Goal: Task Accomplishment & Management: Manage account settings

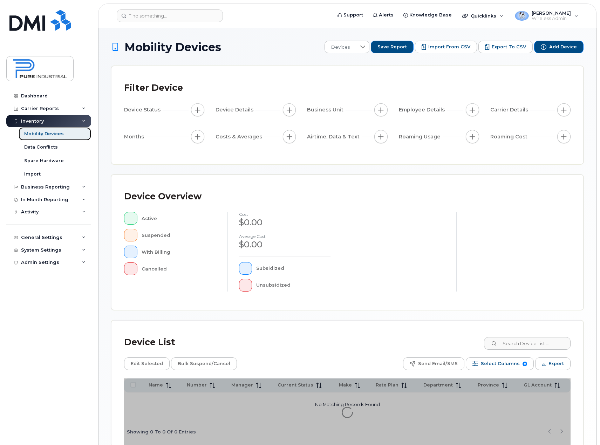
click at [59, 134] on div "Mobility Devices" at bounding box center [44, 134] width 40 height 6
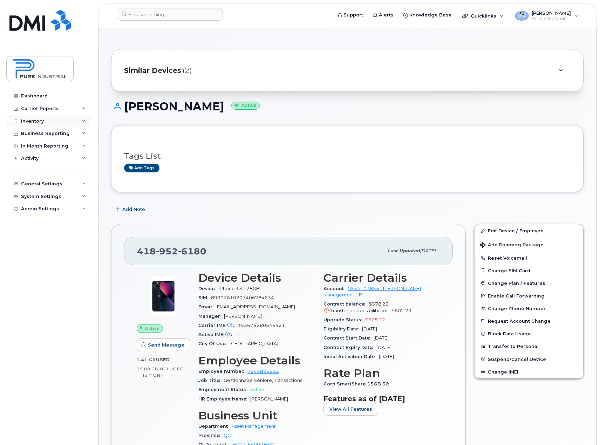
click at [86, 120] on div "Inventory" at bounding box center [48, 121] width 85 height 13
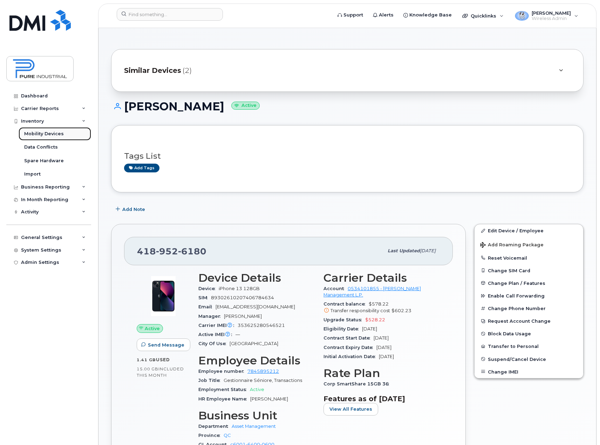
click at [36, 133] on div "Mobility Devices" at bounding box center [44, 134] width 40 height 6
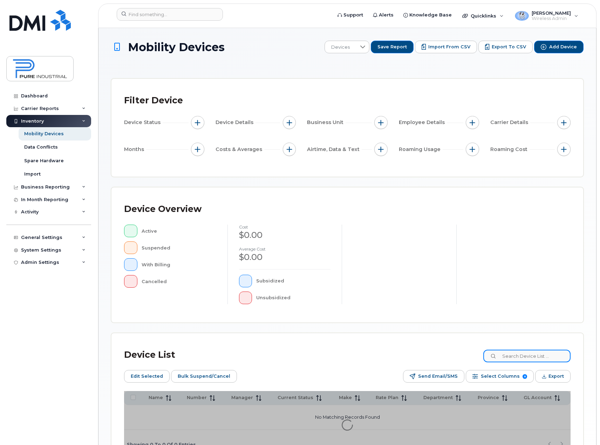
click at [531, 354] on input at bounding box center [527, 356] width 87 height 13
paste input "Guillaume L'Ecuyer"
type input "Guillaume L'Ecuyer"
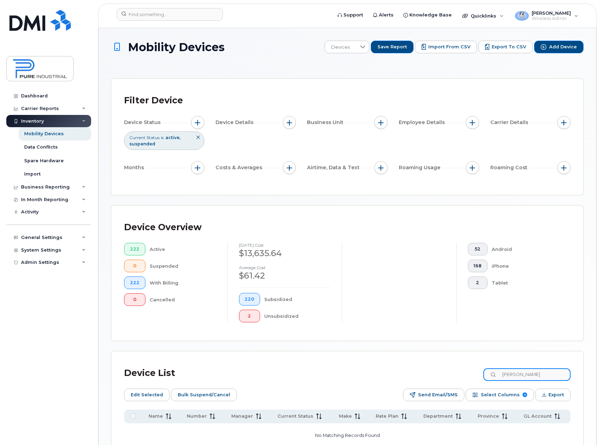
drag, startPoint x: 557, startPoint y: 374, endPoint x: 403, endPoint y: 383, distance: 154.2
click at [403, 383] on div "Device List Guillaume L'Ecuyer Edit Selected Bulk Suspend/Cancel Send Email/SMS…" at bounding box center [347, 420] width 447 height 113
click at [519, 373] on input at bounding box center [527, 375] width 87 height 13
type input "lepage"
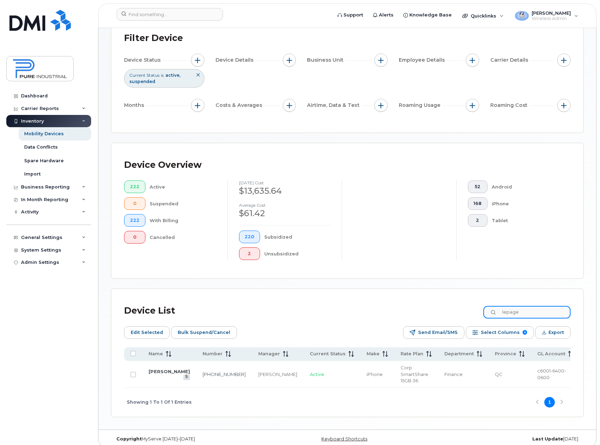
scroll to position [63, 0]
click at [162, 373] on link "[PERSON_NAME]" at bounding box center [169, 371] width 41 height 6
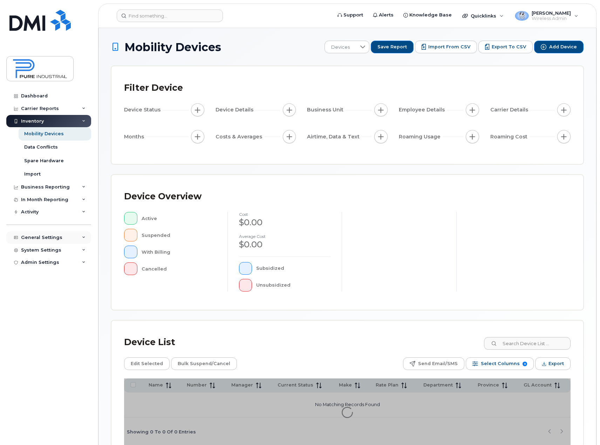
click at [82, 236] on div "General Settings" at bounding box center [48, 237] width 85 height 13
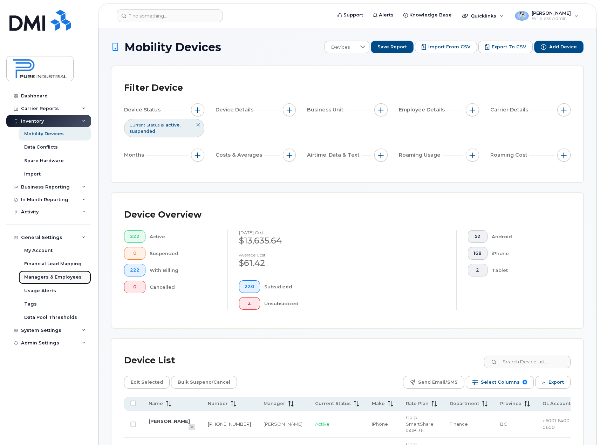
click at [75, 277] on div "Managers & Employees" at bounding box center [53, 277] width 58 height 6
click at [74, 276] on div "Managers & Employees" at bounding box center [53, 277] width 58 height 6
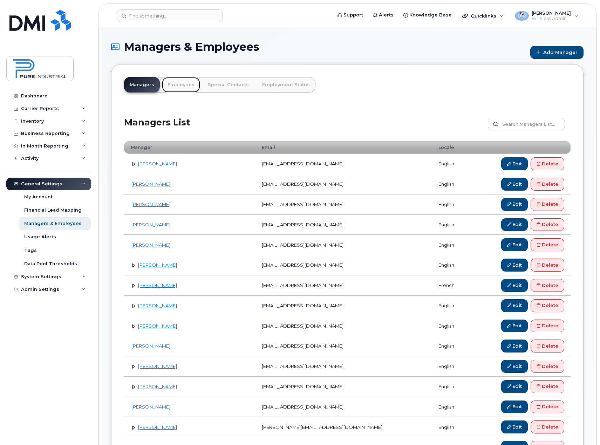
click at [181, 81] on link "Employees" at bounding box center [181, 84] width 38 height 15
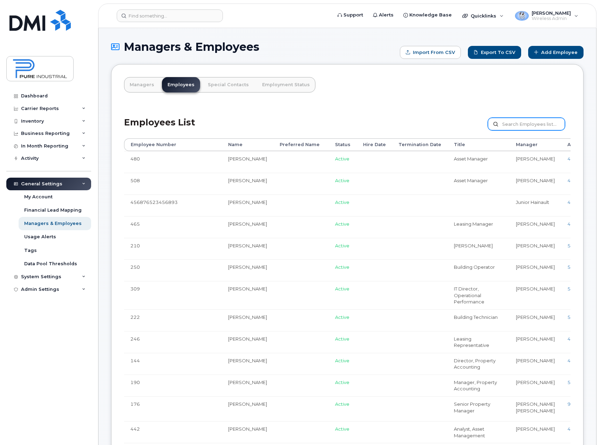
click at [530, 123] on input "text" at bounding box center [526, 124] width 77 height 13
type input "catherine"
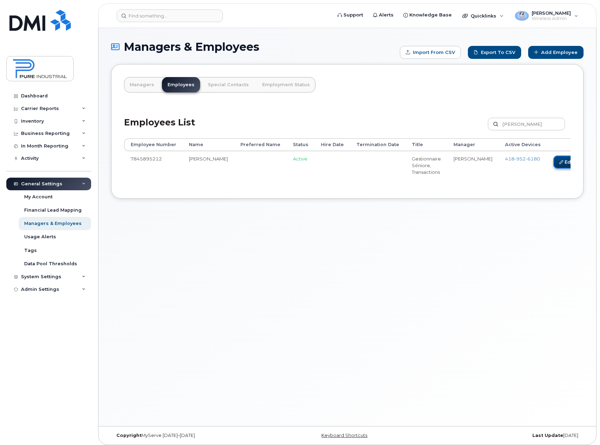
click at [560, 161] on icon at bounding box center [562, 162] width 4 height 4
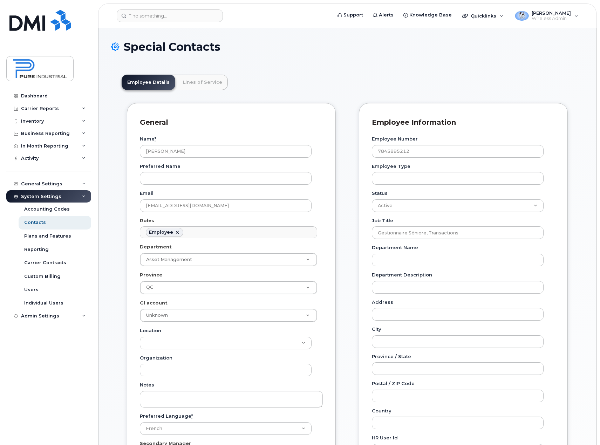
scroll to position [21, 0]
drag, startPoint x: 427, startPoint y: 151, endPoint x: 318, endPoint y: 157, distance: 109.3
click at [318, 157] on div "General Name * [PERSON_NAME] Preferred Name Email [EMAIL_ADDRESS][DOMAIN_NAME] …" at bounding box center [348, 358] width 452 height 510
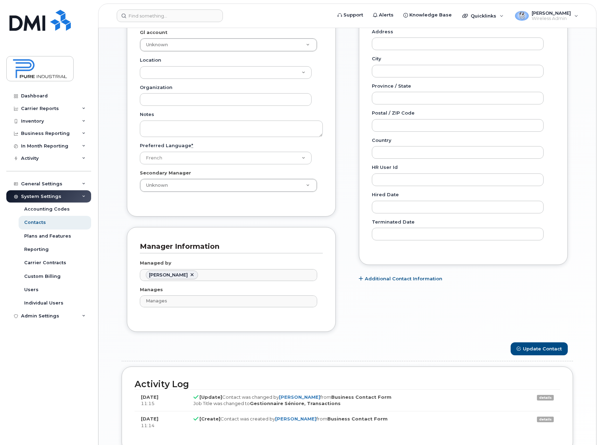
scroll to position [334, 0]
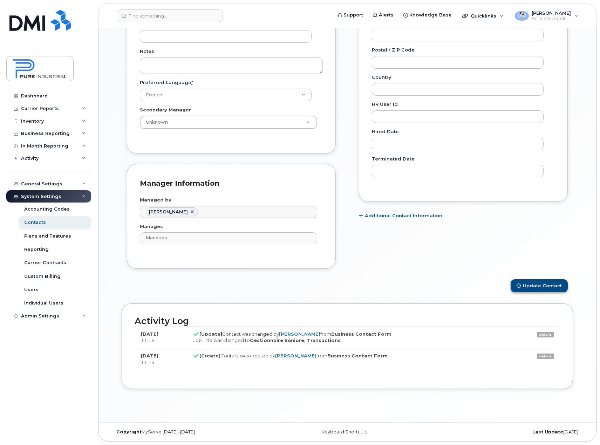
type input "586"
click at [543, 287] on button "Update Contact" at bounding box center [539, 286] width 57 height 13
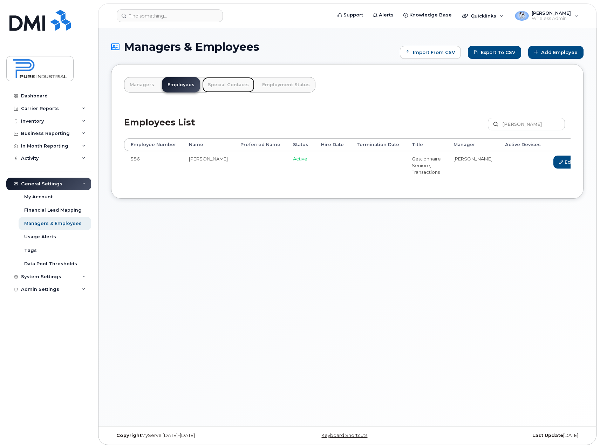
click at [231, 86] on link "Special Contacts" at bounding box center [228, 84] width 52 height 15
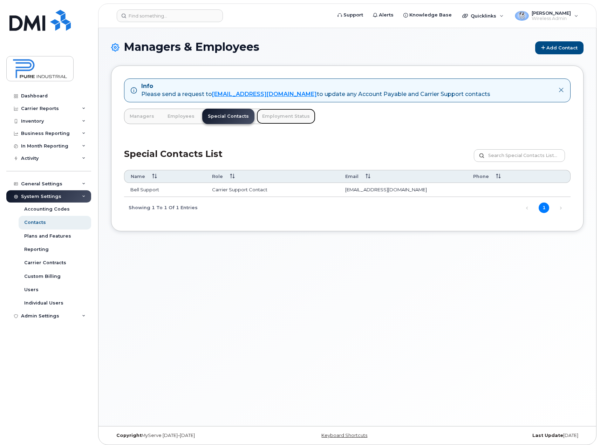
click at [282, 115] on link "Employment Status" at bounding box center [286, 116] width 59 height 15
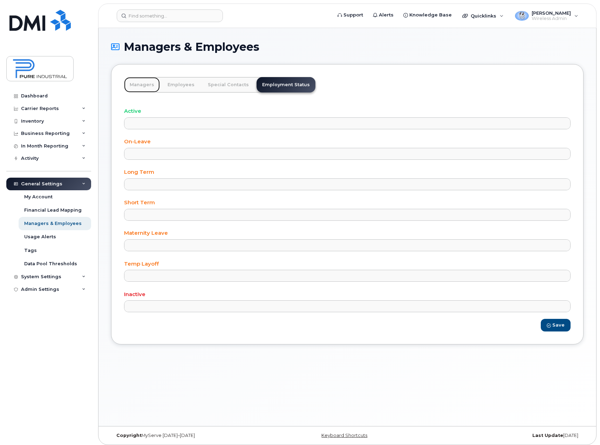
click at [145, 88] on link "Managers" at bounding box center [142, 84] width 36 height 15
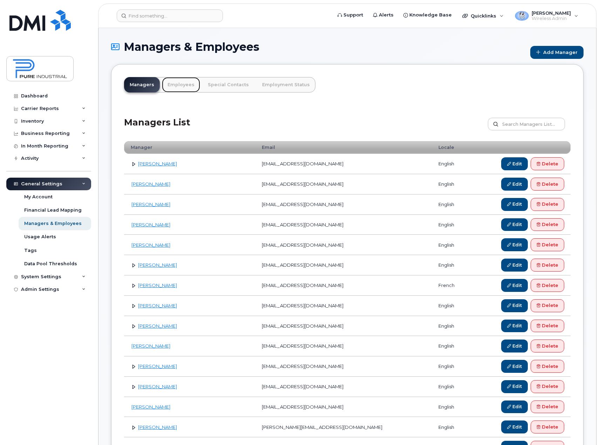
click at [179, 86] on link "Employees" at bounding box center [181, 84] width 38 height 15
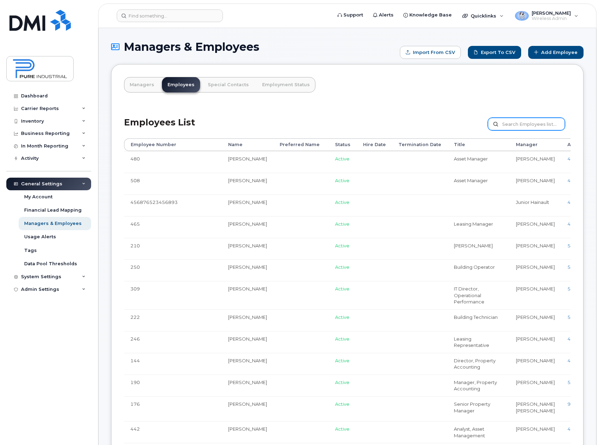
drag, startPoint x: 523, startPoint y: 124, endPoint x: 525, endPoint y: 121, distance: 3.8
click at [523, 124] on input "text" at bounding box center [526, 124] width 77 height 13
paste input "Whittaker"
type input "Whittaker"
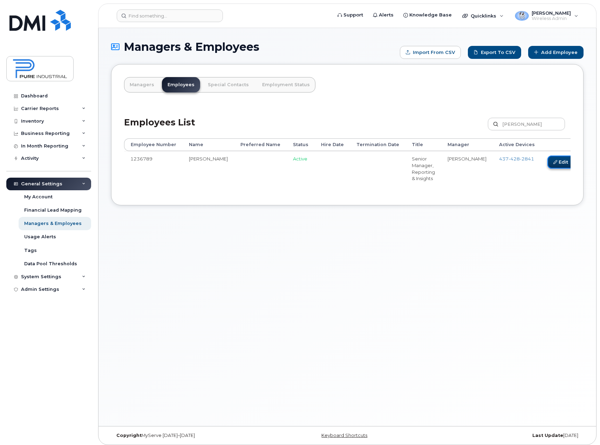
click at [554, 161] on icon at bounding box center [556, 162] width 4 height 4
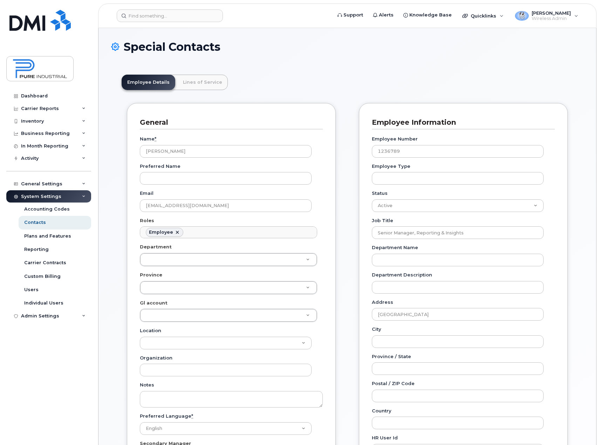
scroll to position [21, 0]
drag, startPoint x: 376, startPoint y: 151, endPoint x: 312, endPoint y: 161, distance: 64.9
click at [312, 161] on div "General Name * Cole Whittaker Preferred Name Email cwhittaker@pureindustrial.ca…" at bounding box center [348, 358] width 452 height 510
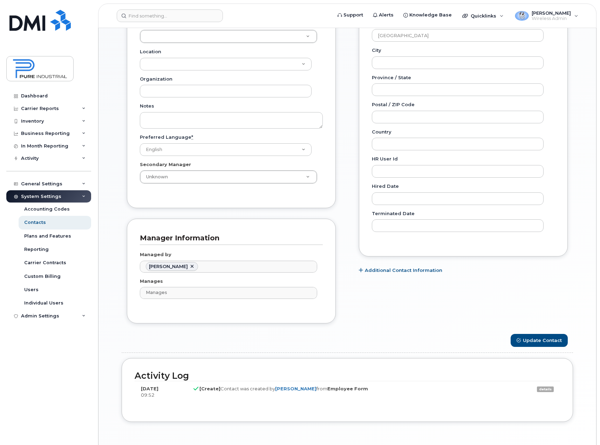
scroll to position [312, 0]
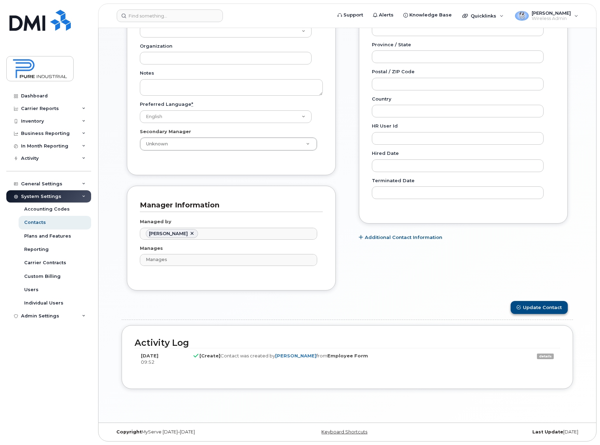
type input "574"
click at [552, 309] on button "Update Contact" at bounding box center [539, 307] width 57 height 13
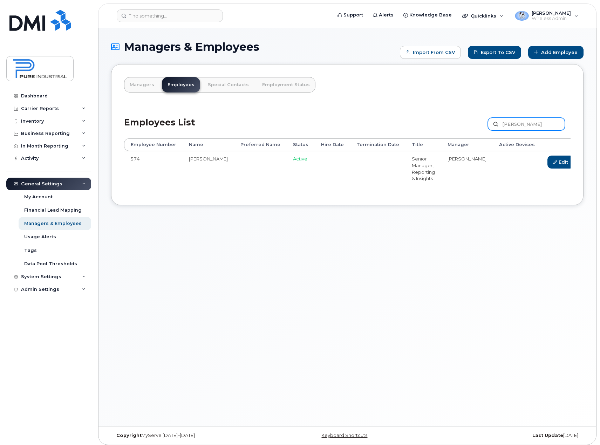
drag, startPoint x: 533, startPoint y: 126, endPoint x: 439, endPoint y: 134, distance: 93.6
click at [439, 134] on div "Employees List [PERSON_NAME] Customize Filter Refresh Export" at bounding box center [347, 121] width 447 height 33
paste input "Danish"
type input "Danish"
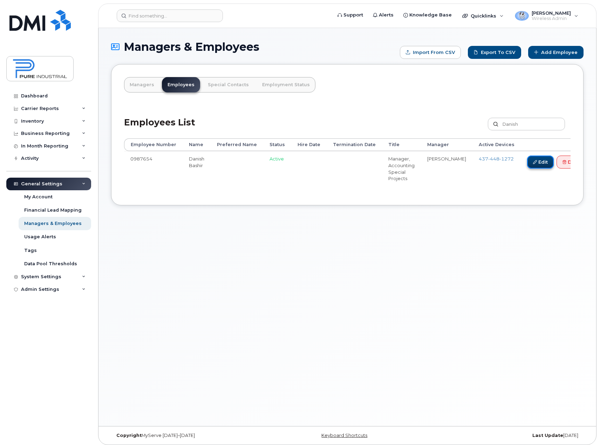
click at [533, 163] on icon at bounding box center [535, 162] width 4 height 4
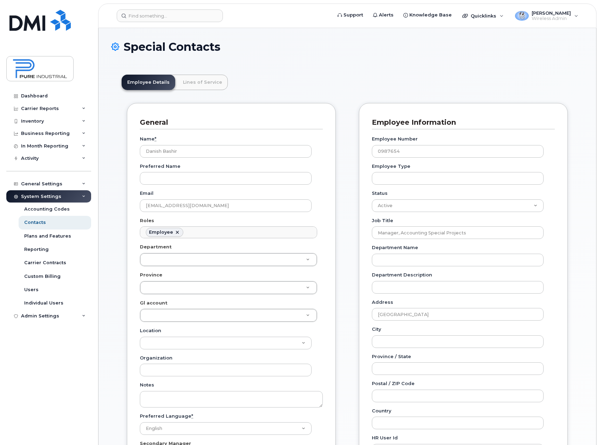
scroll to position [21, 0]
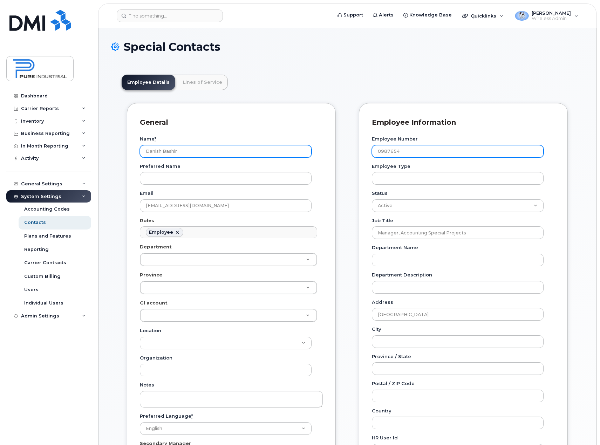
drag, startPoint x: 414, startPoint y: 150, endPoint x: 288, endPoint y: 151, distance: 126.3
click at [288, 151] on div "General Name * Danish Bashir Preferred Name Email dbashir@pureindustrial.ca Rol…" at bounding box center [348, 358] width 452 height 510
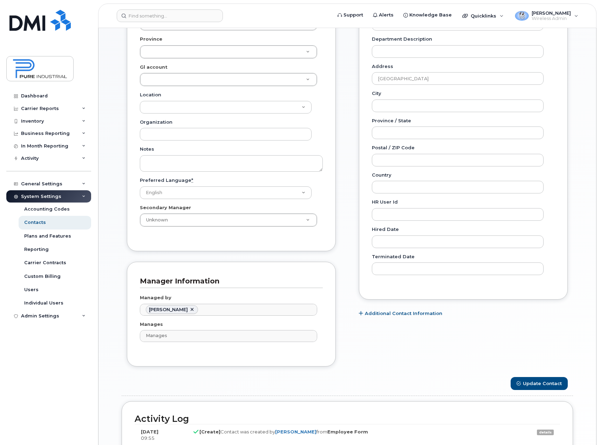
scroll to position [312, 0]
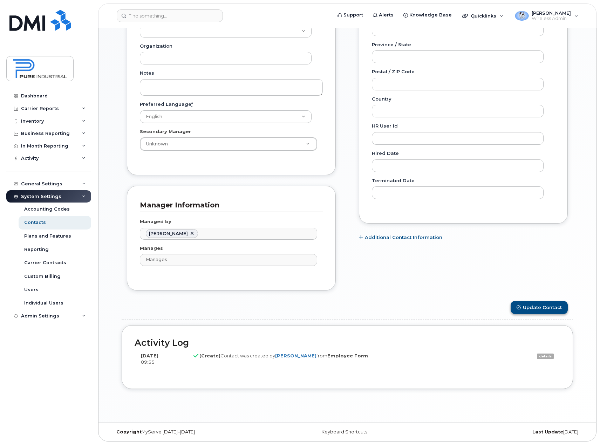
type input "575"
click at [536, 304] on button "Update Contact" at bounding box center [539, 307] width 57 height 13
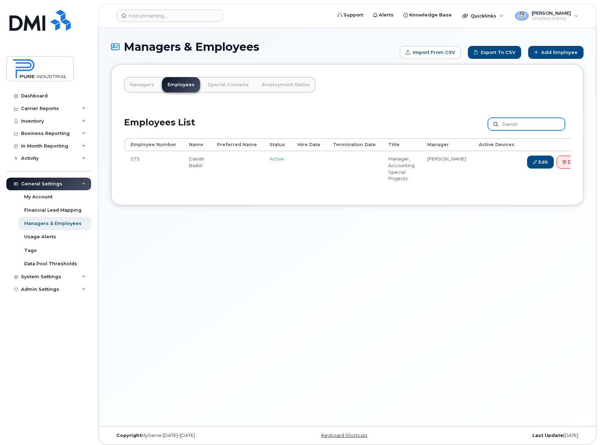
drag, startPoint x: 530, startPoint y: 122, endPoint x: 448, endPoint y: 129, distance: 82.0
click at [448, 129] on div "Employees List Danish Customize Filter Refresh Export" at bounding box center [347, 121] width 447 height 33
paste input "[PERSON_NAME]"
type input "[PERSON_NAME]"
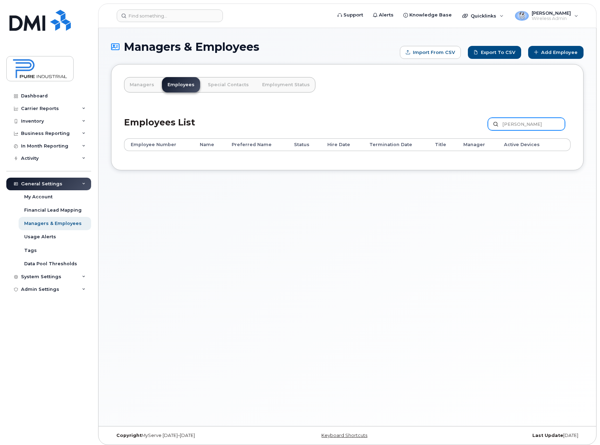
drag, startPoint x: 531, startPoint y: 125, endPoint x: 470, endPoint y: 131, distance: 61.0
click at [470, 131] on div "Employees List Harvey Customize Filter Refresh Export" at bounding box center [347, 121] width 447 height 33
paste input "Edwin"
type input "Edwin"
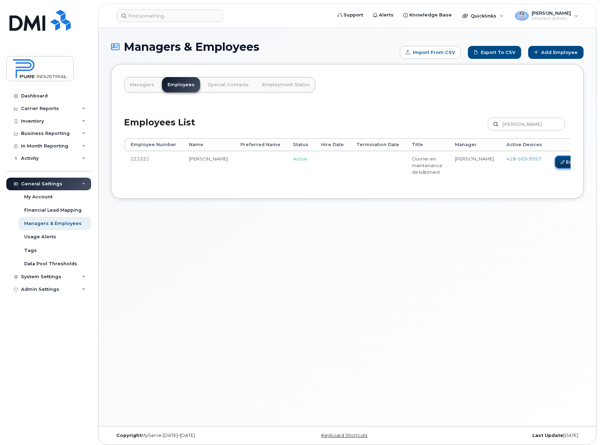
click at [555, 161] on link "Edit" at bounding box center [568, 162] width 27 height 13
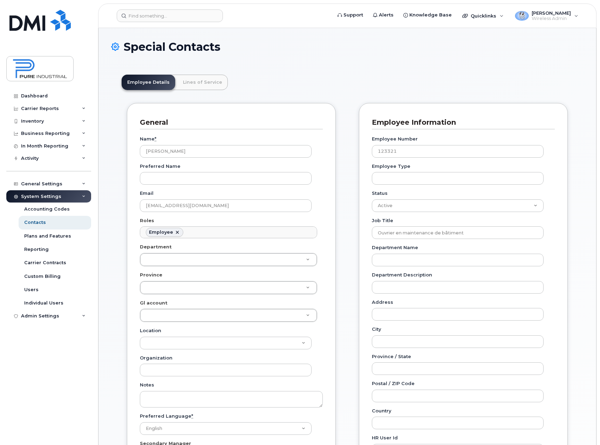
scroll to position [21, 0]
drag, startPoint x: 410, startPoint y: 153, endPoint x: 359, endPoint y: 154, distance: 51.6
click at [359, 154] on div "Carrier Support Contact Details Carrier name Carrier name Carrier name Internat…" at bounding box center [464, 358] width 220 height 510
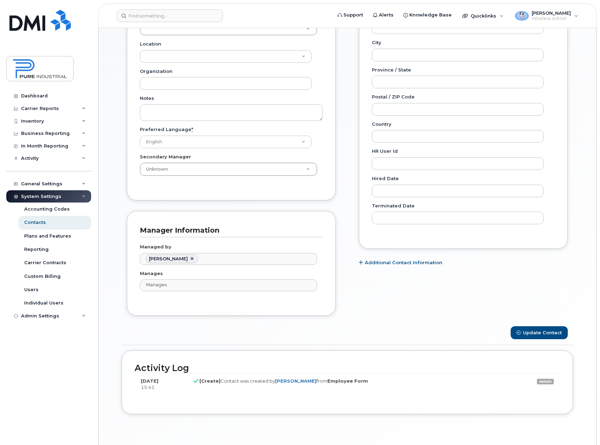
scroll to position [312, 0]
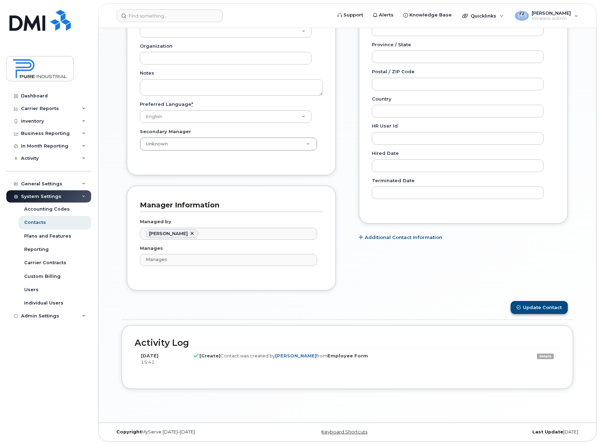
type input "548"
click at [536, 303] on button "Update Contact" at bounding box center [539, 307] width 57 height 13
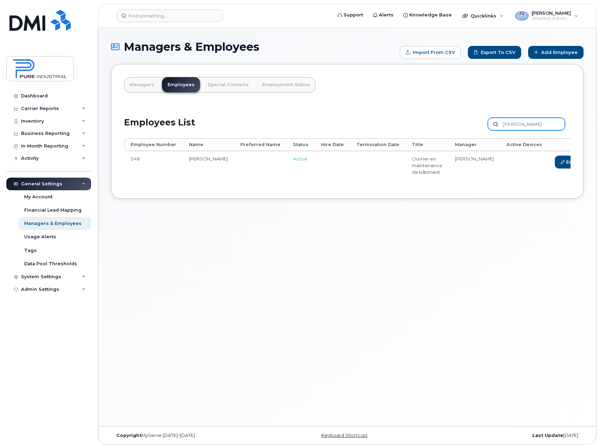
drag, startPoint x: 529, startPoint y: 124, endPoint x: 465, endPoint y: 129, distance: 63.6
click at [465, 129] on div "Employees List Edwin Customize Filter Refresh Export" at bounding box center [347, 121] width 447 height 33
paste input "text"
type input "gavin"
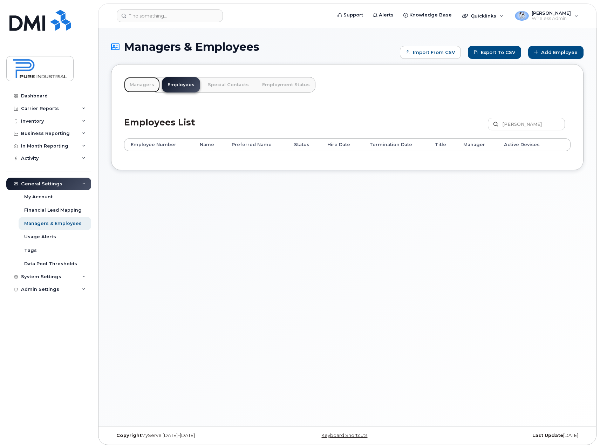
click at [139, 85] on link "Managers" at bounding box center [142, 84] width 36 height 15
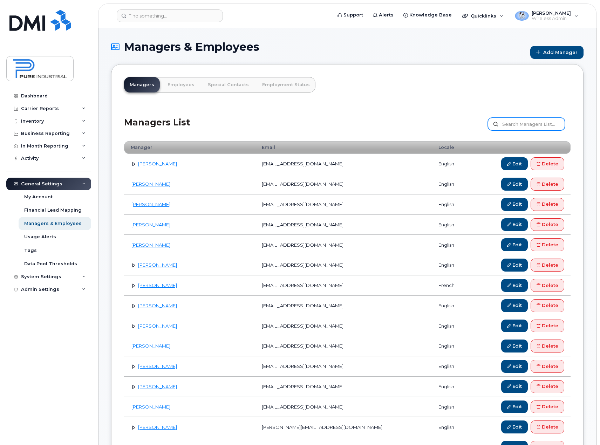
click at [529, 123] on input "text" at bounding box center [526, 124] width 77 height 13
type input "gavin"
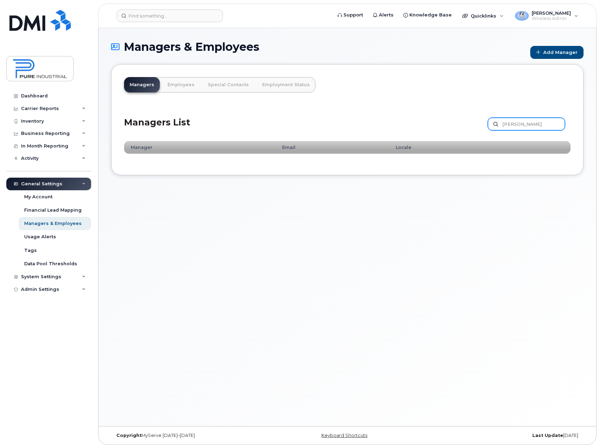
click at [529, 123] on input "[PERSON_NAME]" at bounding box center [526, 124] width 77 height 13
type input "g"
click at [83, 121] on icon at bounding box center [84, 122] width 4 height 4
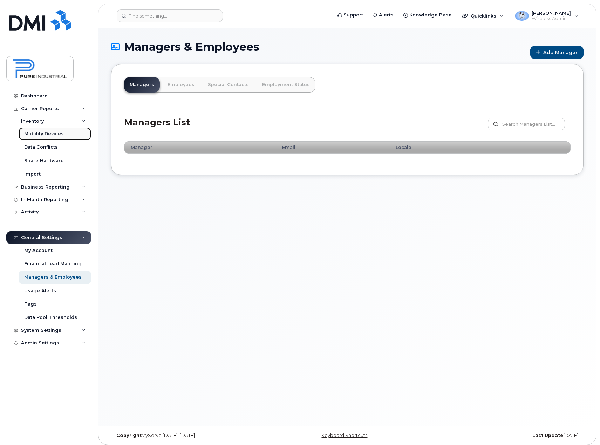
click at [52, 135] on div "Mobility Devices" at bounding box center [44, 134] width 40 height 6
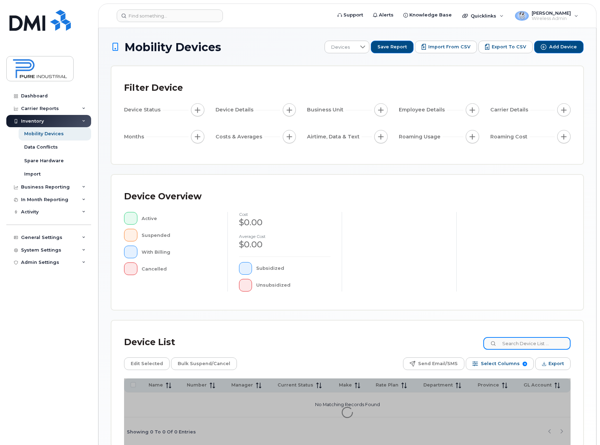
click at [539, 345] on input at bounding box center [527, 343] width 87 height 13
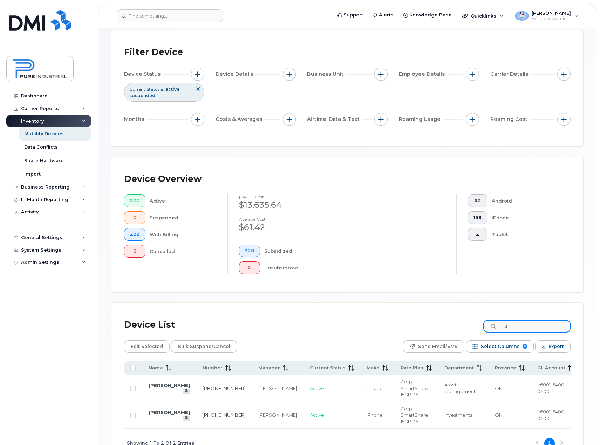
scroll to position [71, 0]
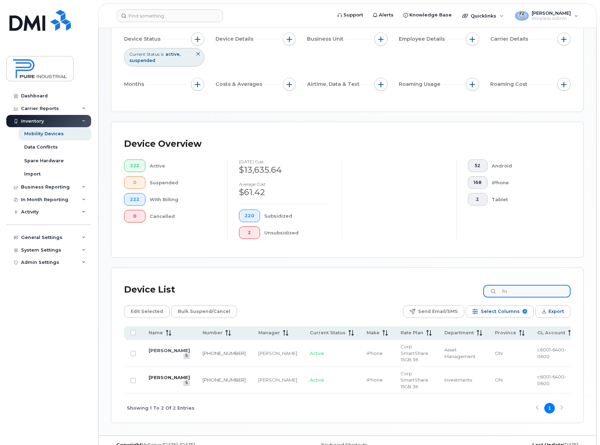
type input "liu"
click at [156, 375] on link "[PERSON_NAME]" at bounding box center [169, 378] width 41 height 6
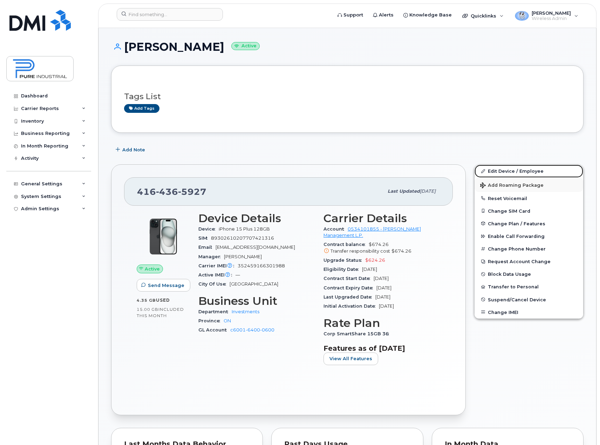
drag, startPoint x: 511, startPoint y: 171, endPoint x: 506, endPoint y: 186, distance: 15.5
click at [511, 171] on link "Edit Device / Employee" at bounding box center [529, 171] width 109 height 13
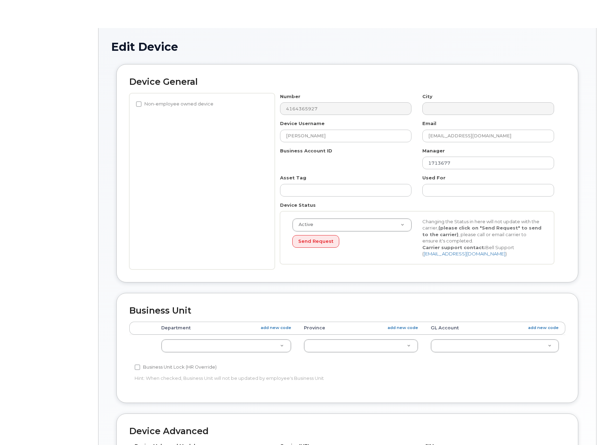
select select "5773517"
select select "5773507"
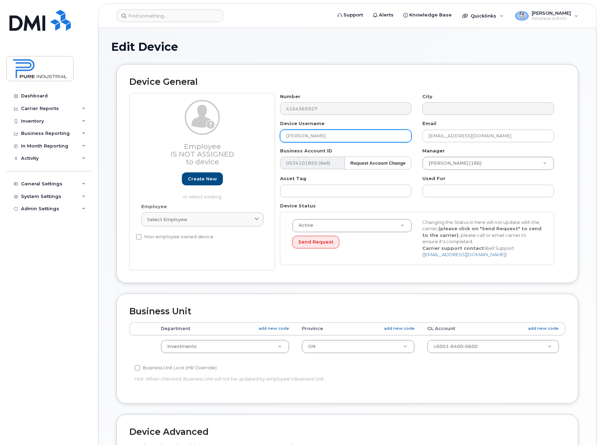
drag, startPoint x: 321, startPoint y: 137, endPoint x: 279, endPoint y: 137, distance: 41.4
click at [279, 137] on div "Device Username Gavin Liu" at bounding box center [346, 131] width 143 height 22
click at [197, 181] on link "Create new" at bounding box center [202, 179] width 41 height 13
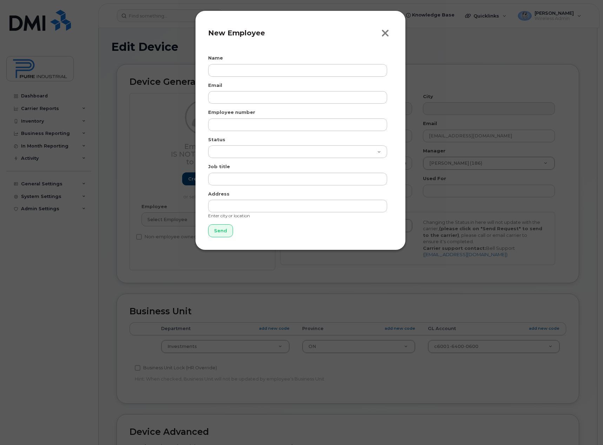
click at [384, 31] on icon "button" at bounding box center [385, 33] width 8 height 11
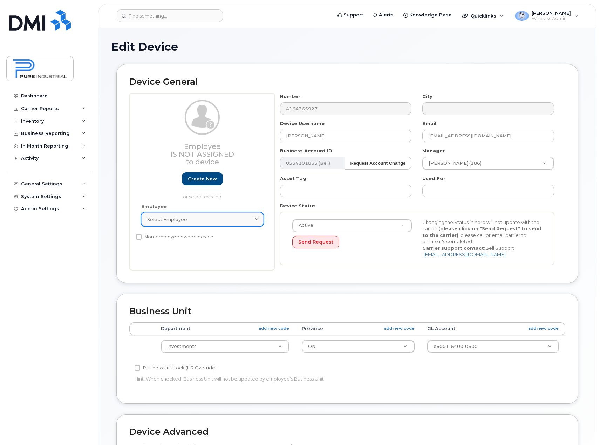
click at [184, 220] on span "Select employee" at bounding box center [167, 219] width 40 height 7
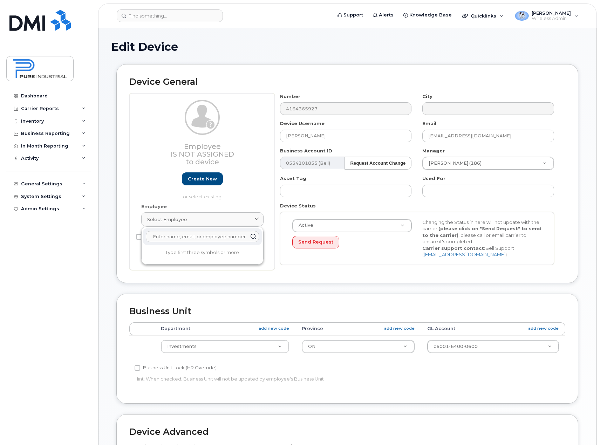
click at [185, 237] on input "text" at bounding box center [202, 236] width 113 height 11
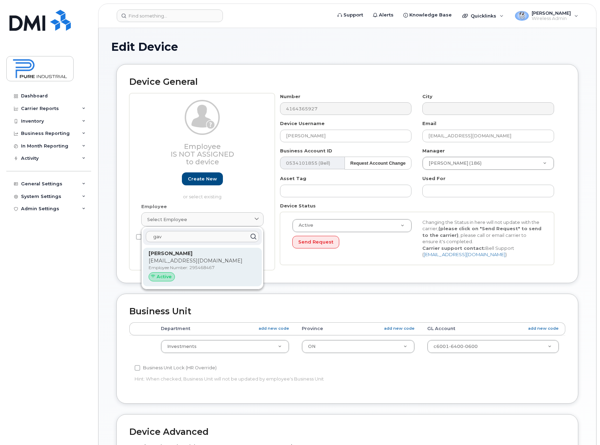
type input "gav"
click at [160, 275] on span "Active" at bounding box center [164, 277] width 15 height 7
click at [168, 257] on strong "Gavin Liu" at bounding box center [171, 253] width 44 height 6
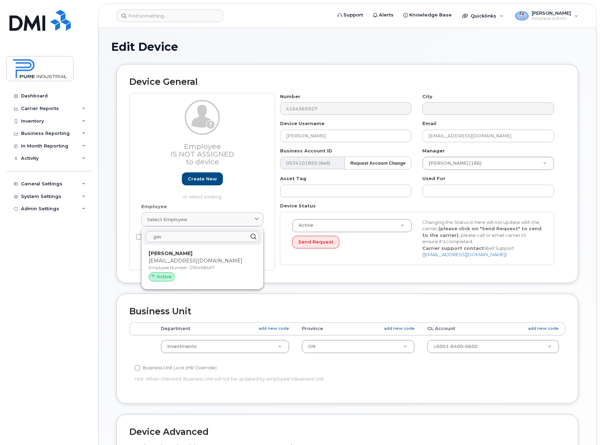
type input "guest@unknown.com"
select select "5773518"
type input "295468467"
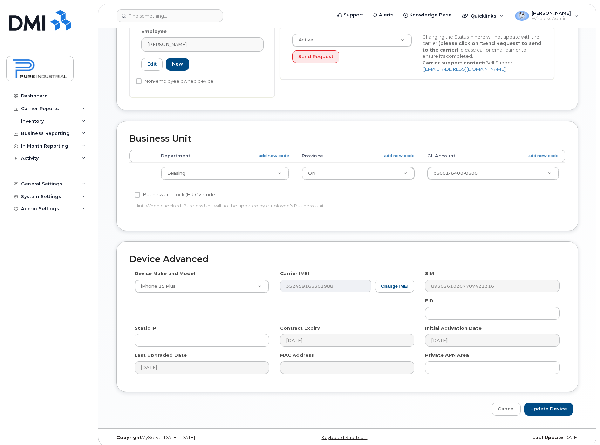
scroll to position [191, 0]
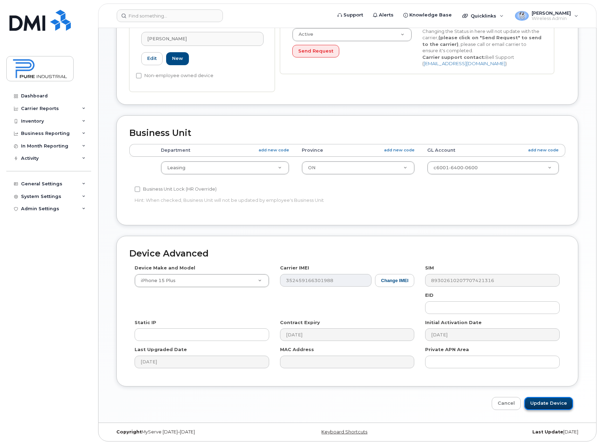
click at [546, 405] on input "Update Device" at bounding box center [549, 403] width 49 height 13
type input "Saving..."
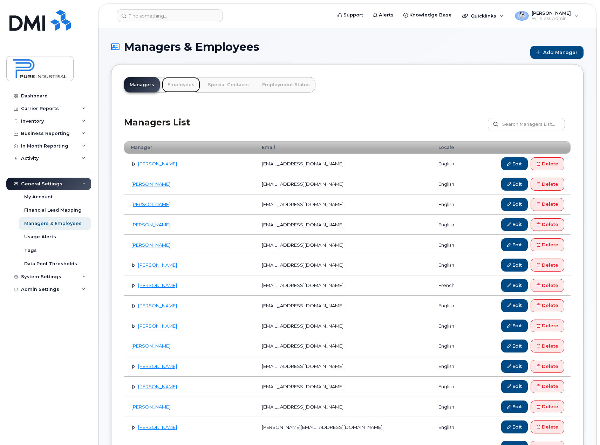
click at [177, 81] on link "Employees" at bounding box center [181, 84] width 38 height 15
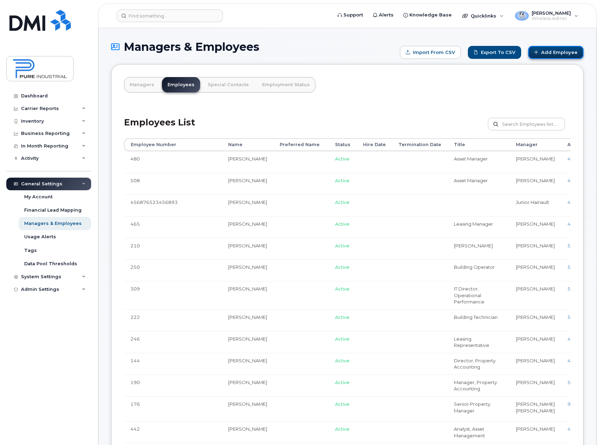
click at [560, 55] on link "Add Employee" at bounding box center [556, 52] width 55 height 13
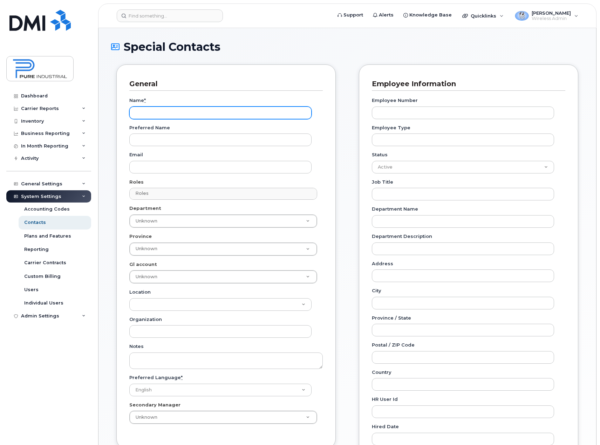
click at [164, 112] on input "Name *" at bounding box center [220, 113] width 182 height 13
paste input "[PERSON_NAME]"
type input "[PERSON_NAME]"
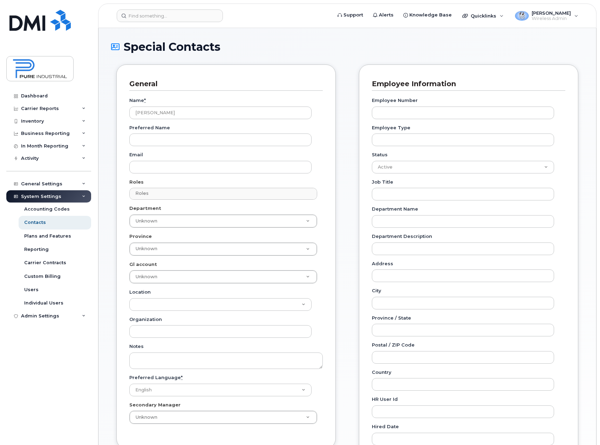
click at [344, 126] on div "General Name * Gavin Liu Preferred Name Email Roles Roles No matches found No m…" at bounding box center [347, 320] width 473 height 510
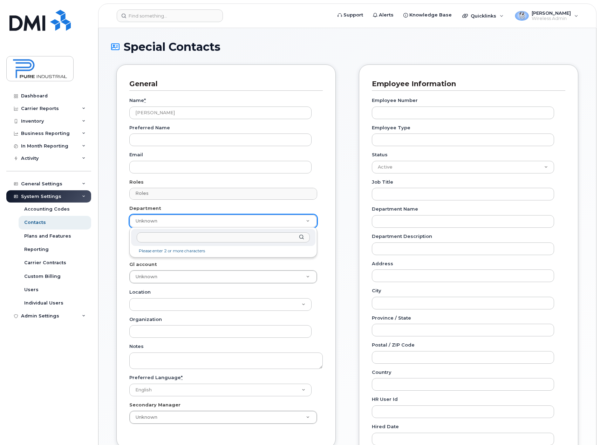
click at [170, 238] on input "text" at bounding box center [223, 238] width 173 height 10
type input "lea"
type input "5773518"
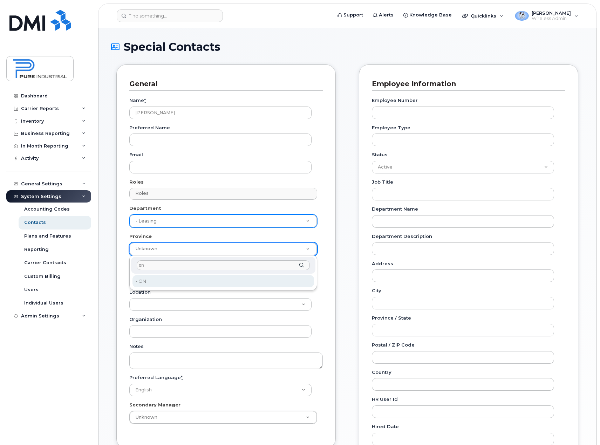
type input "on"
type input "5773507"
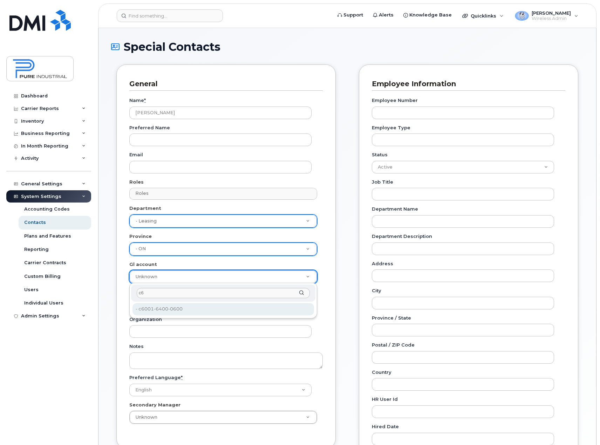
type input "c6"
type input "5773521"
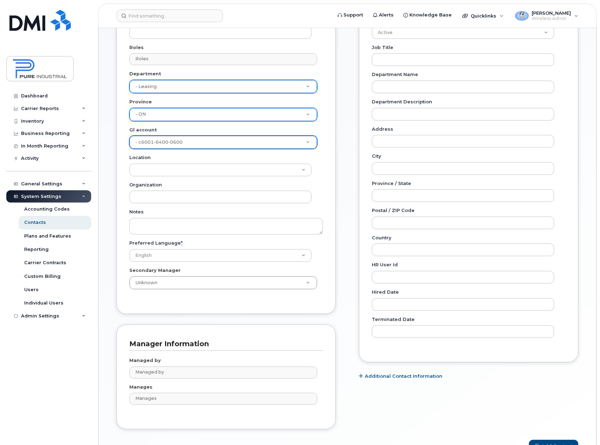
scroll to position [140, 0]
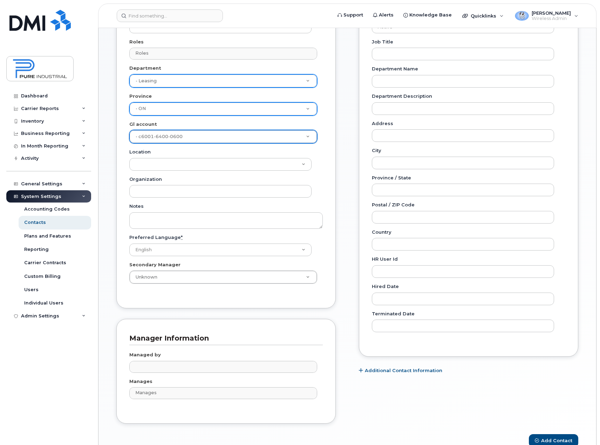
click at [181, 368] on input "text" at bounding box center [225, 367] width 182 height 10
type input "b"
type input "blair"
type input "1713677"
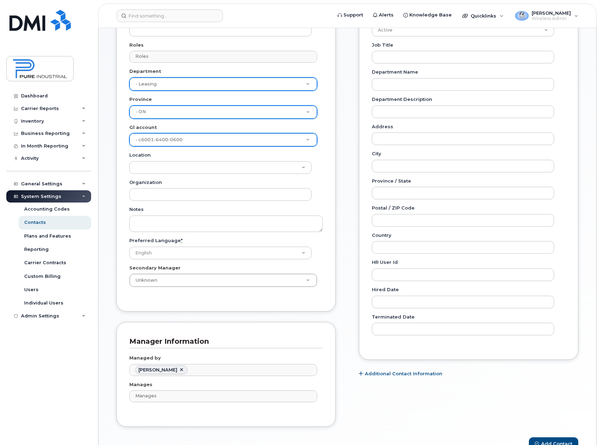
scroll to position [177, 0]
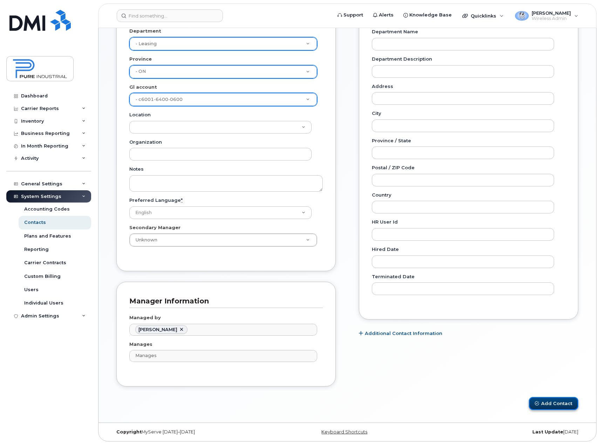
click at [559, 401] on button "Add Contact" at bounding box center [553, 403] width 49 height 13
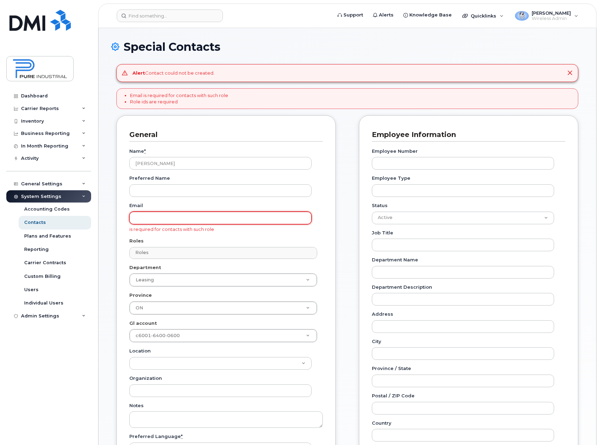
click at [169, 219] on input "Email" at bounding box center [220, 218] width 182 height 13
type input "[EMAIL_ADDRESS][DOMAIN_NAME]"
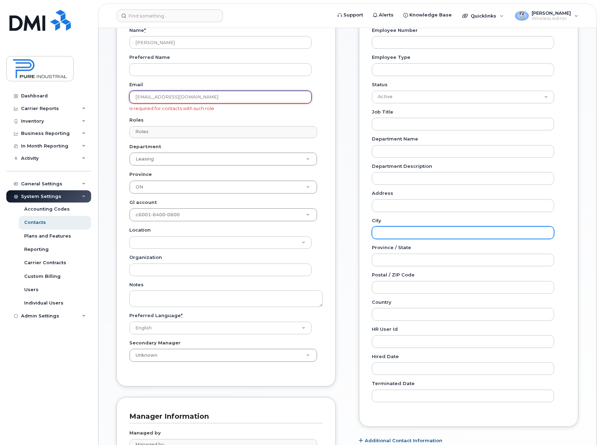
scroll to position [210, 0]
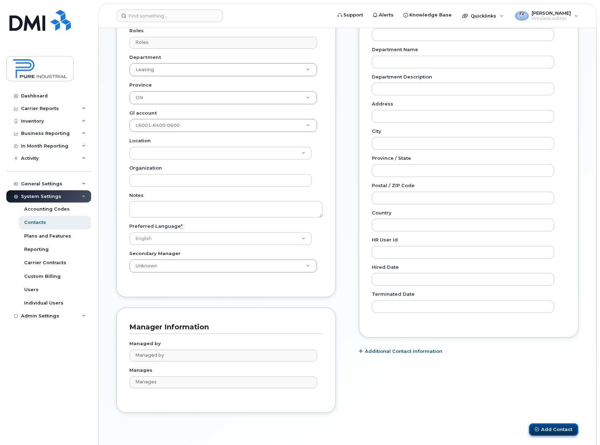
click at [560, 434] on button "Add Contact" at bounding box center [553, 430] width 49 height 13
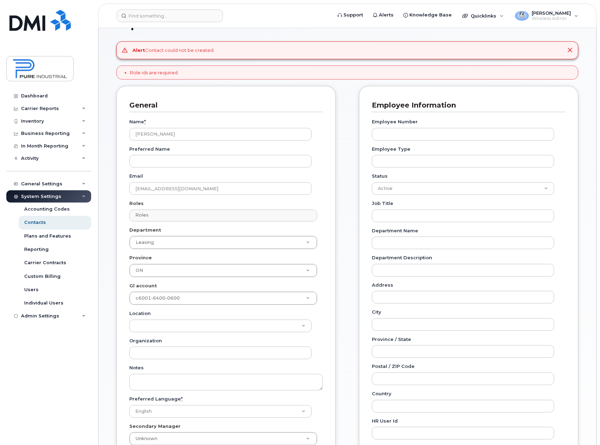
scroll to position [35, 0]
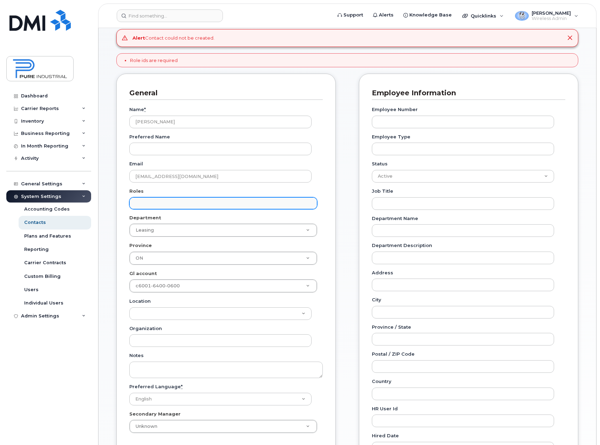
click at [179, 207] on input "text" at bounding box center [225, 203] width 182 height 10
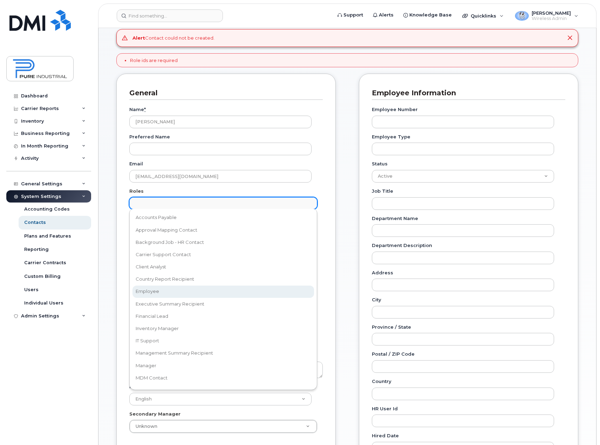
select select "16"
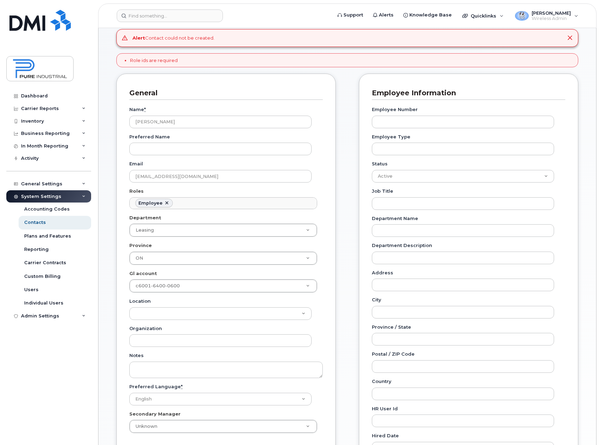
scroll to position [39, 0]
click at [167, 201] on link at bounding box center [167, 204] width 6 height 6
select select
type input "Roles"
click at [185, 205] on ul "Roles" at bounding box center [223, 203] width 187 height 11
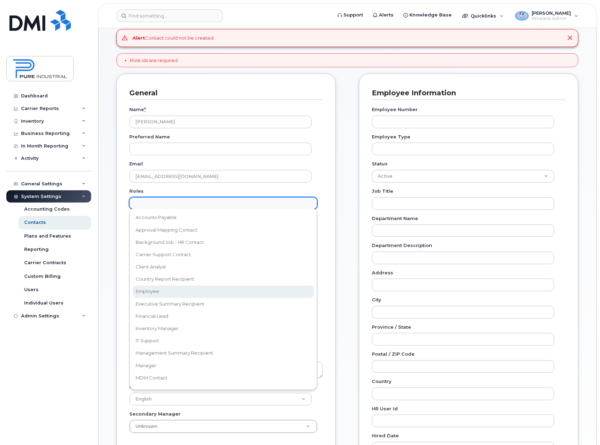
select select "16"
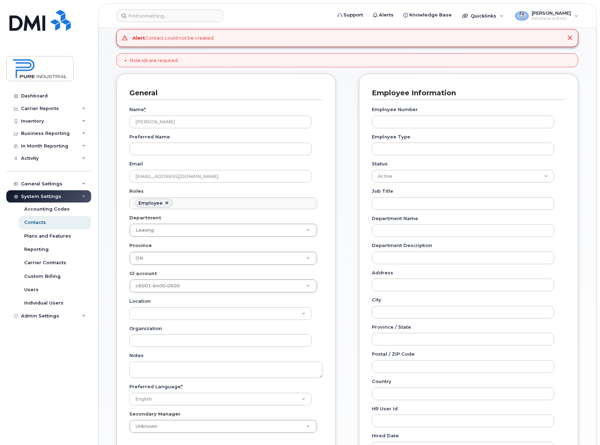
click at [583, 279] on div "Carrier Support Contact Details Carrier name Carrier name Carrier name Internat…" at bounding box center [469, 329] width 230 height 510
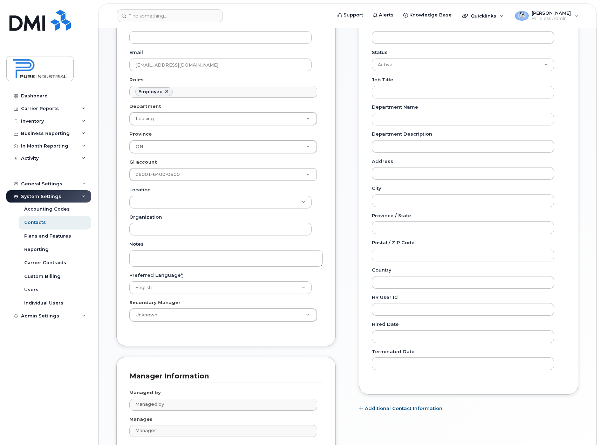
scroll to position [222, 0]
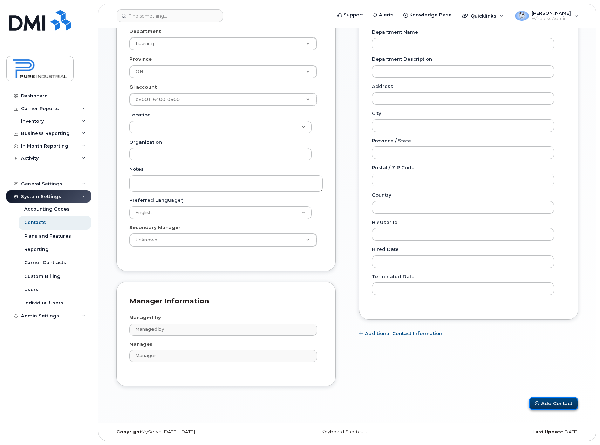
click at [553, 406] on button "Add Contact" at bounding box center [553, 403] width 49 height 13
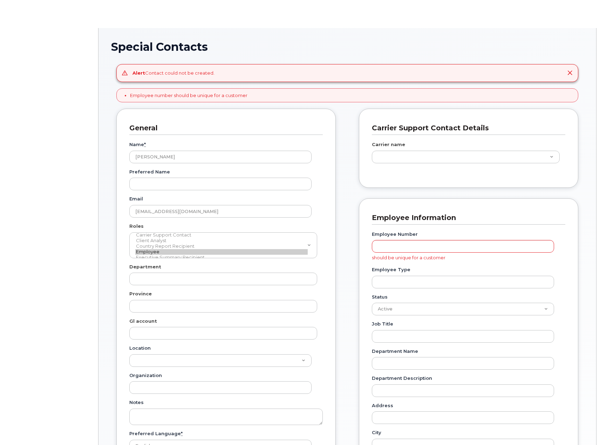
type input "5773518"
type input "5773507"
type input "5773521"
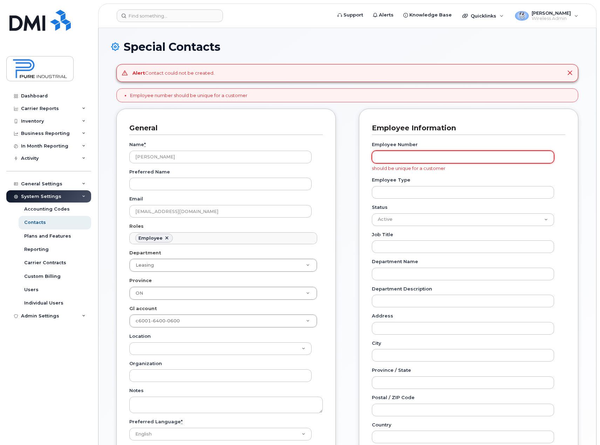
click at [426, 160] on input "Employee Number" at bounding box center [463, 157] width 182 height 13
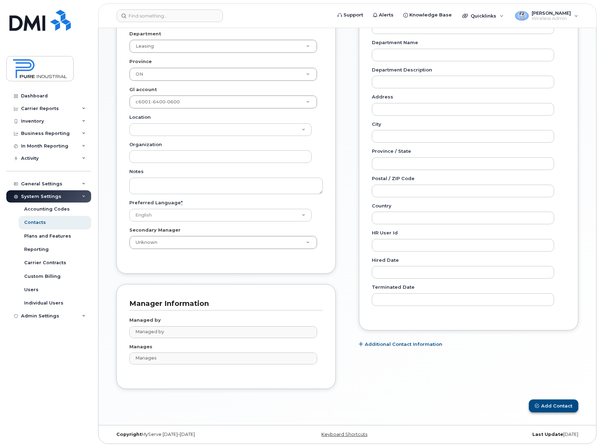
scroll to position [222, 0]
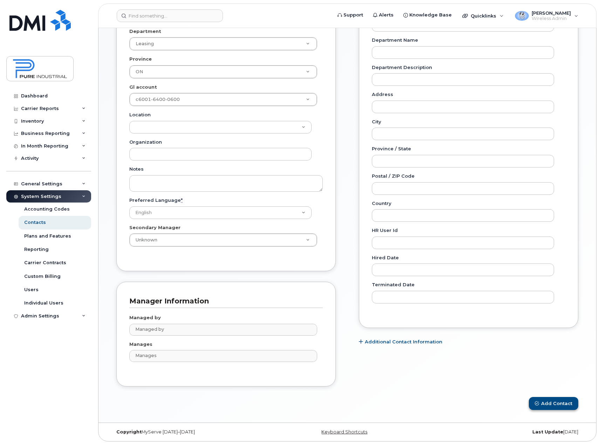
type input "295468467"
click at [557, 407] on button "Add Contact" at bounding box center [553, 403] width 49 height 13
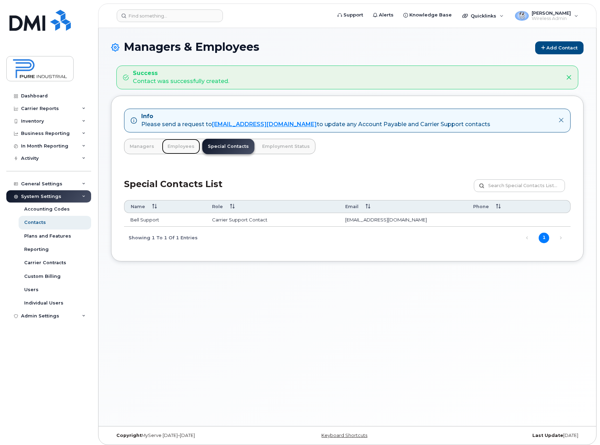
click at [186, 149] on link "Employees" at bounding box center [181, 146] width 38 height 15
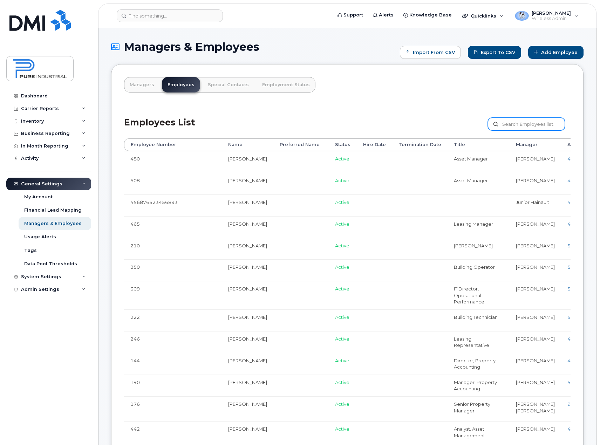
click at [525, 125] on input "text" at bounding box center [526, 124] width 77 height 13
type input "[PERSON_NAME]"
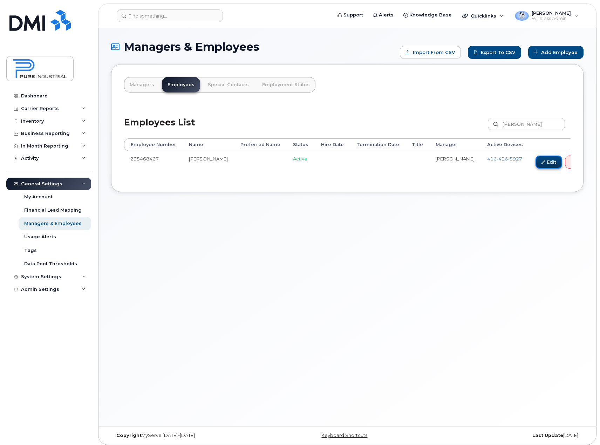
click at [536, 163] on link "Edit" at bounding box center [549, 162] width 27 height 13
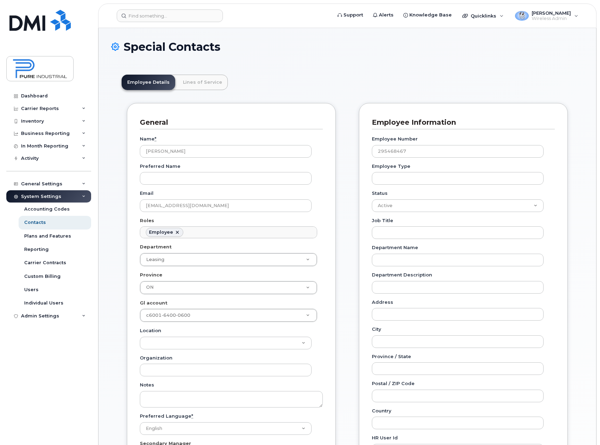
scroll to position [21, 0]
drag, startPoint x: 432, startPoint y: 149, endPoint x: 292, endPoint y: 163, distance: 140.6
click at [292, 163] on div "General Name * [PERSON_NAME] Preferred Name Email [EMAIL_ADDRESS][DOMAIN_NAME] …" at bounding box center [348, 358] width 452 height 510
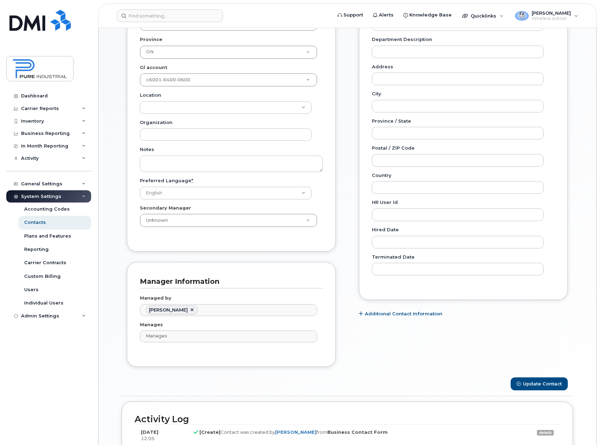
scroll to position [312, 0]
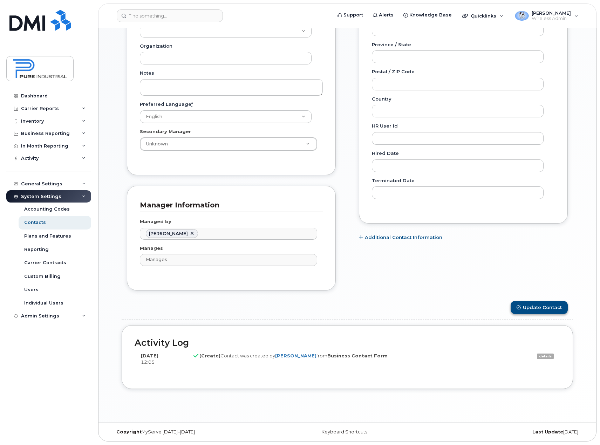
type input "539"
click at [551, 306] on button "Update Contact" at bounding box center [539, 307] width 57 height 13
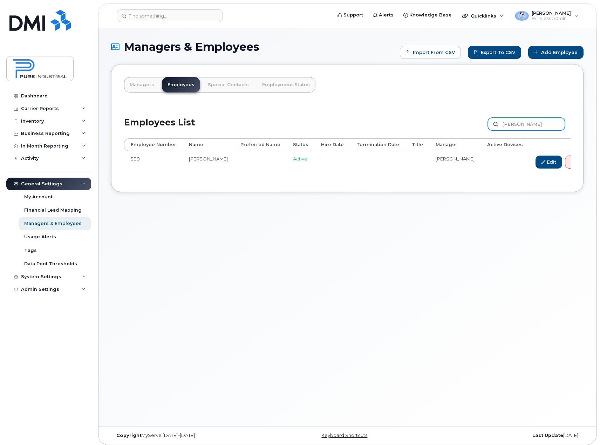
drag, startPoint x: 525, startPoint y: 125, endPoint x: 436, endPoint y: 133, distance: 88.8
click at [438, 134] on div "Employees List gavin Customize Filter Refresh Export" at bounding box center [347, 121] width 447 height 33
type input "gaye"
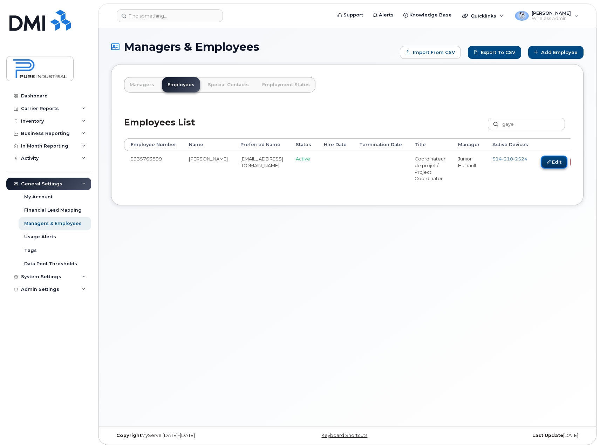
click at [541, 159] on link "Edit" at bounding box center [554, 162] width 27 height 13
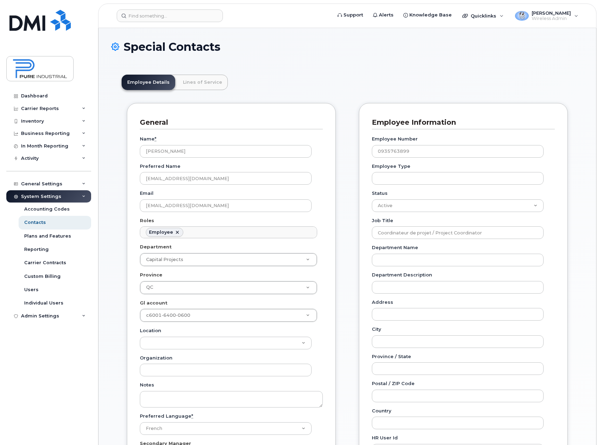
scroll to position [21, 0]
drag, startPoint x: 419, startPoint y: 150, endPoint x: 312, endPoint y: 154, distance: 107.1
click at [312, 154] on div "General Name * Gaye Sy Preferred Name gsy@pureindustriel.ca Email gsy@pureindus…" at bounding box center [348, 358] width 452 height 510
type input "580"
click at [586, 318] on div "Special Contacts Employee Details Lines of Service General Name * Gaye Sy Prefe…" at bounding box center [348, 381] width 498 height 707
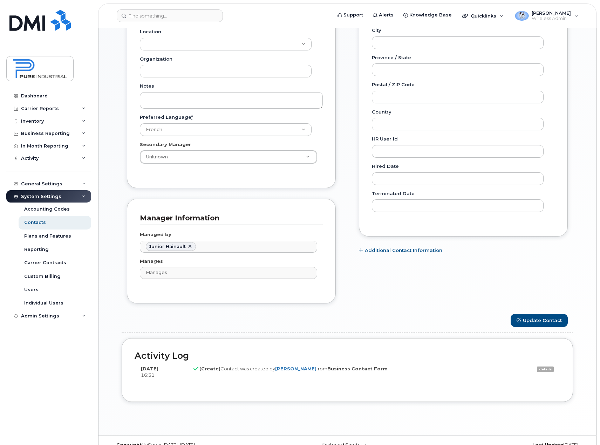
scroll to position [277, 0]
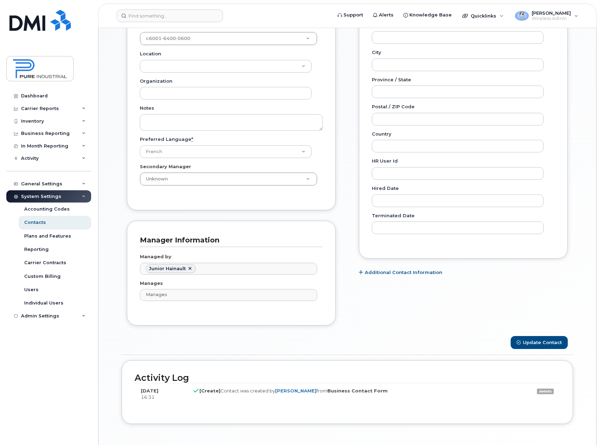
click at [547, 315] on div "Carrier Support Contact Details Carrier name Carrier name Carrier name Internat…" at bounding box center [464, 81] width 220 height 510
click at [551, 341] on button "Update Contact" at bounding box center [539, 342] width 57 height 13
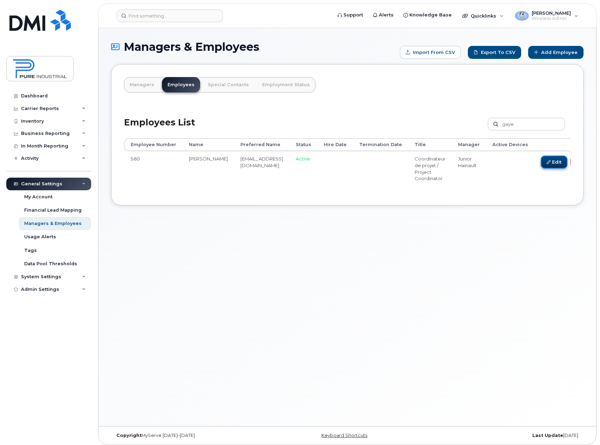
click at [541, 161] on link "Edit" at bounding box center [554, 162] width 27 height 13
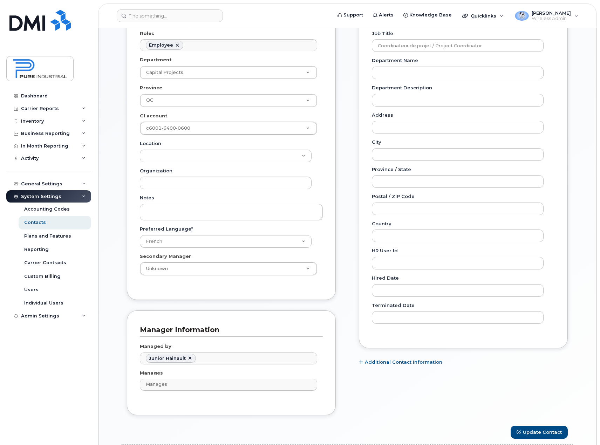
scroll to position [334, 0]
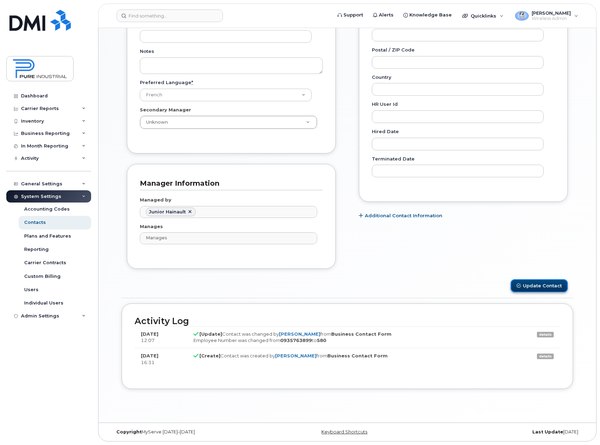
click at [548, 286] on button "Update Contact" at bounding box center [539, 286] width 57 height 13
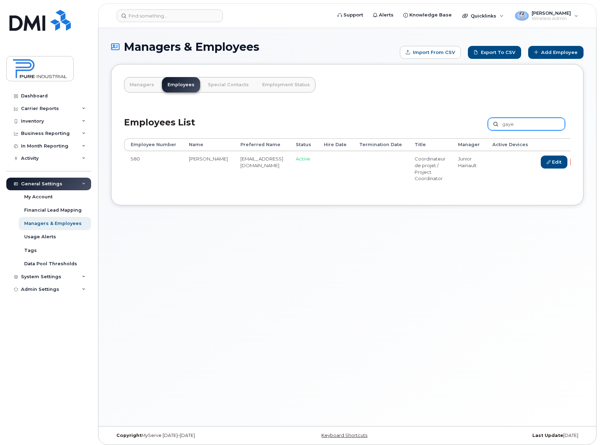
drag, startPoint x: 529, startPoint y: 123, endPoint x: 409, endPoint y: 128, distance: 119.7
click at [409, 128] on div "Employees List gaye Customize Filter Refresh Export" at bounding box center [347, 121] width 447 height 33
type input "[PERSON_NAME]"
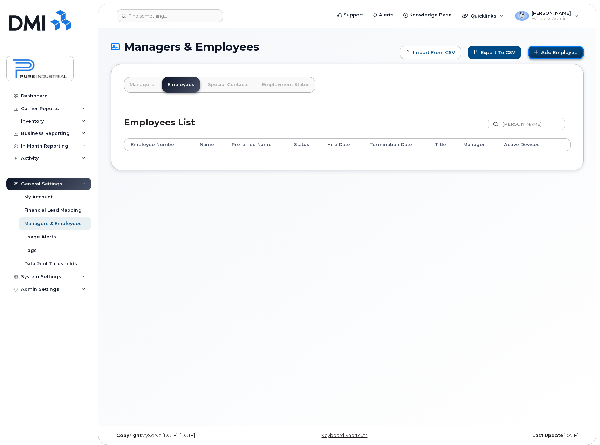
click at [558, 53] on link "Add Employee" at bounding box center [556, 52] width 55 height 13
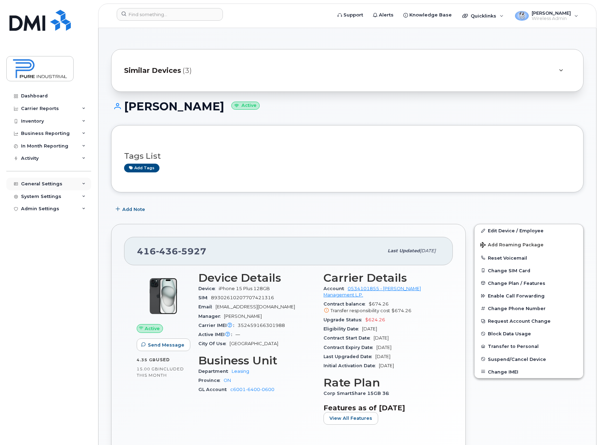
click at [84, 184] on icon at bounding box center [84, 184] width 4 height 4
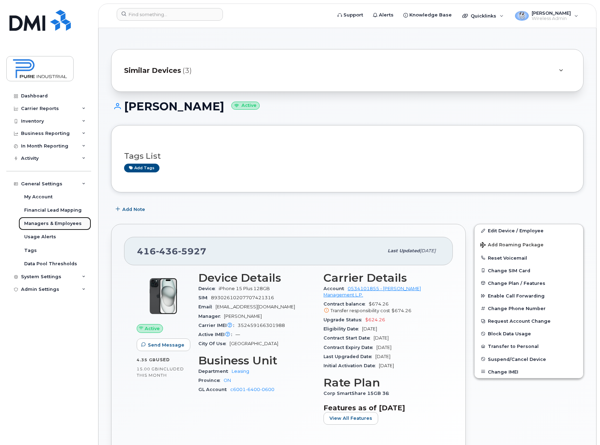
click at [65, 223] on div "Managers & Employees" at bounding box center [53, 224] width 58 height 6
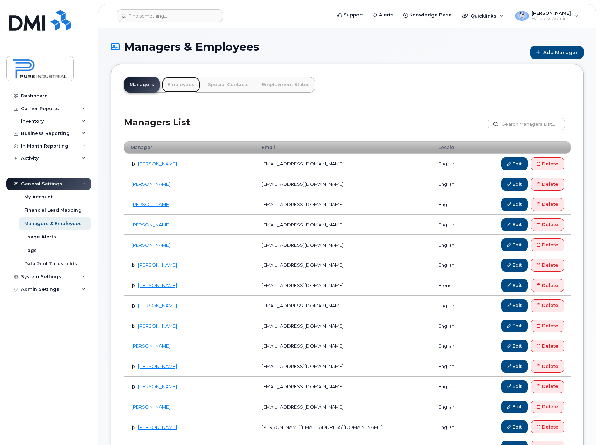
click at [178, 85] on link "Employees" at bounding box center [181, 84] width 38 height 15
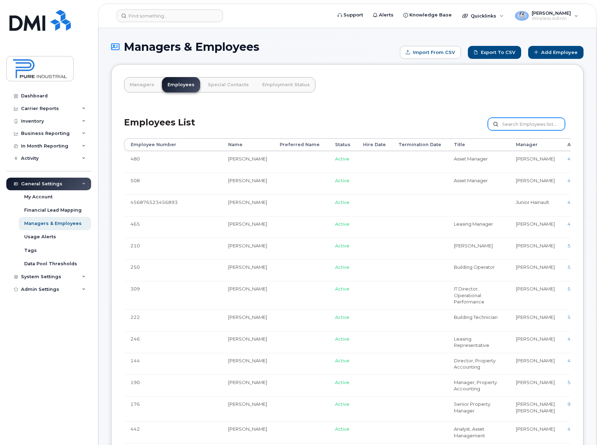
click at [517, 125] on input "text" at bounding box center [526, 124] width 77 height 13
type input "g"
click at [81, 120] on div "Inventory" at bounding box center [48, 121] width 85 height 13
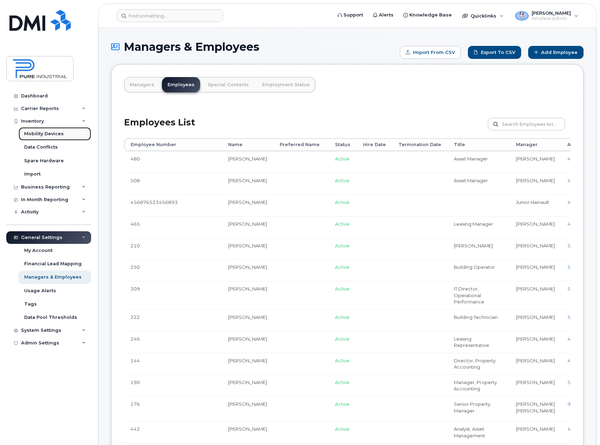
click at [55, 133] on div "Mobility Devices" at bounding box center [44, 134] width 40 height 6
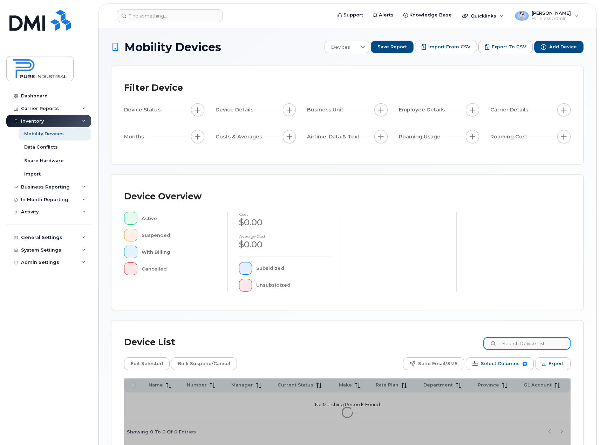
click at [524, 338] on input at bounding box center [527, 343] width 87 height 13
click at [526, 341] on div "Device List Edit Selected Bulk Suspend/Cancel Send Email/SMS Select Columns 8 F…" at bounding box center [348, 384] width 472 height 126
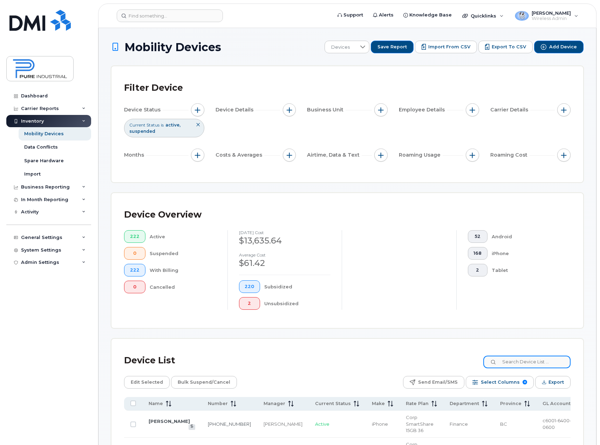
click at [522, 364] on input at bounding box center [527, 362] width 87 height 13
type input "guillaume"
drag, startPoint x: 543, startPoint y: 360, endPoint x: 412, endPoint y: 363, distance: 130.5
click at [412, 363] on div "Device List guillaume" at bounding box center [347, 361] width 447 height 18
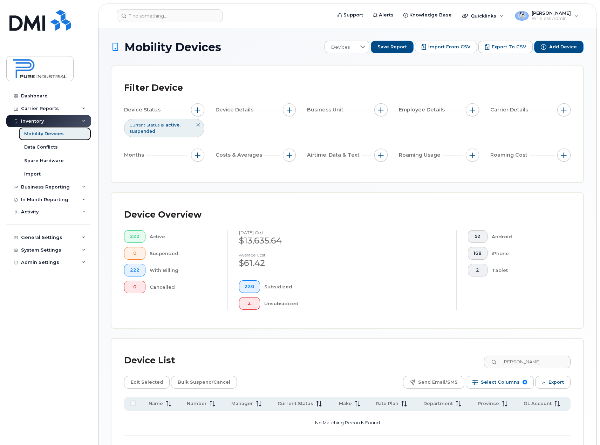
click at [40, 133] on div "Mobility Devices" at bounding box center [44, 134] width 40 height 6
type input "c"
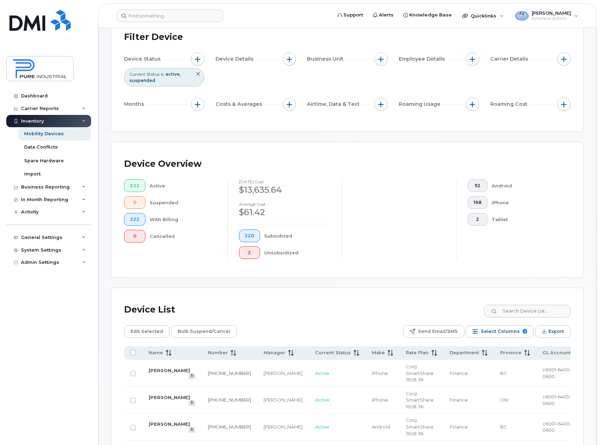
scroll to position [105, 0]
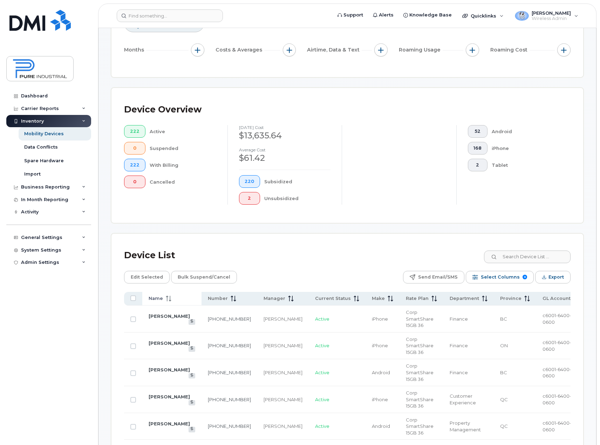
click at [166, 302] on span at bounding box center [167, 299] width 8 height 6
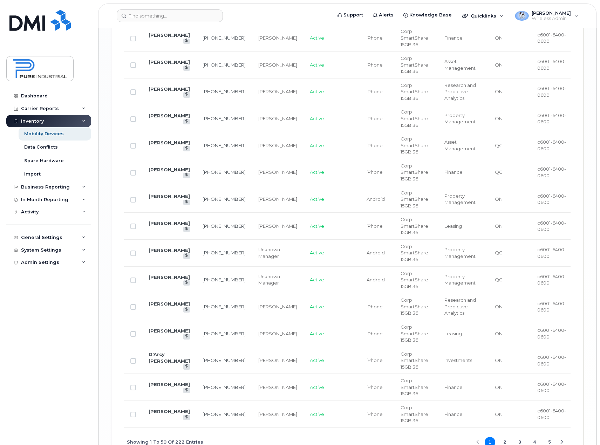
scroll to position [1375, 0]
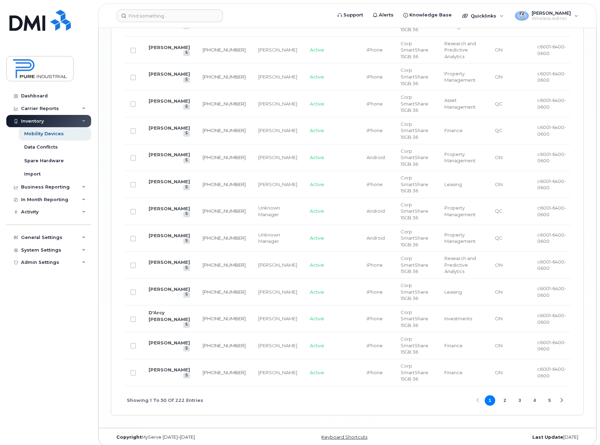
click at [560, 399] on div "Next Page" at bounding box center [562, 401] width 5 height 5
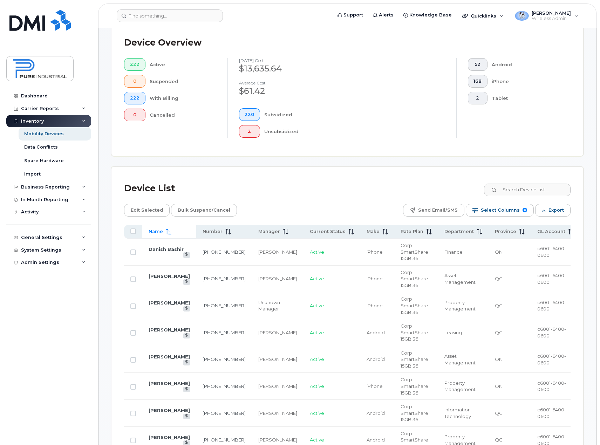
scroll to position [58, 0]
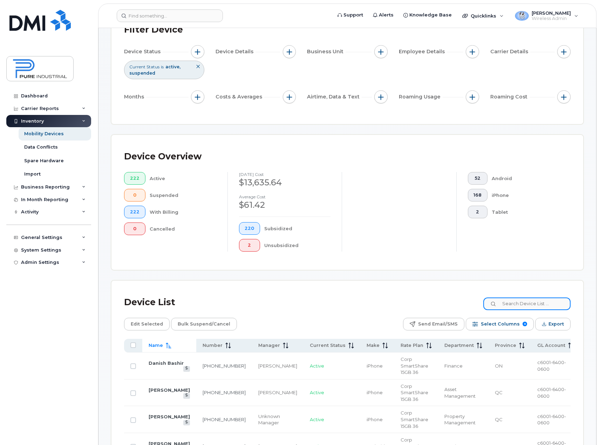
click at [527, 307] on input at bounding box center [527, 304] width 87 height 13
paste input "581-446-9561"
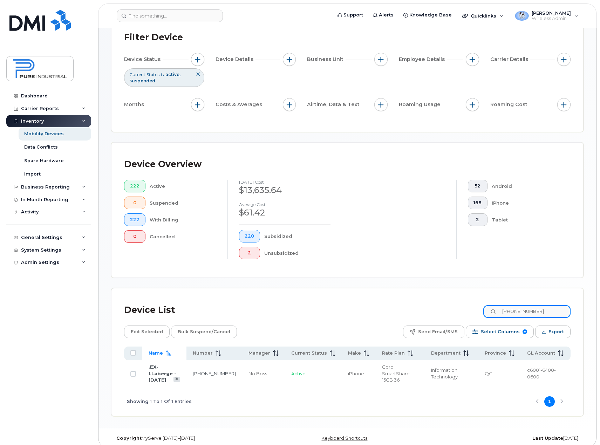
type input "581-446-9561"
click at [545, 314] on input "581-446-9561" at bounding box center [527, 311] width 87 height 13
drag, startPoint x: 154, startPoint y: 374, endPoint x: 234, endPoint y: 405, distance: 85.4
click at [154, 374] on link ".EX-LLaberge - [DATE]" at bounding box center [163, 373] width 28 height 19
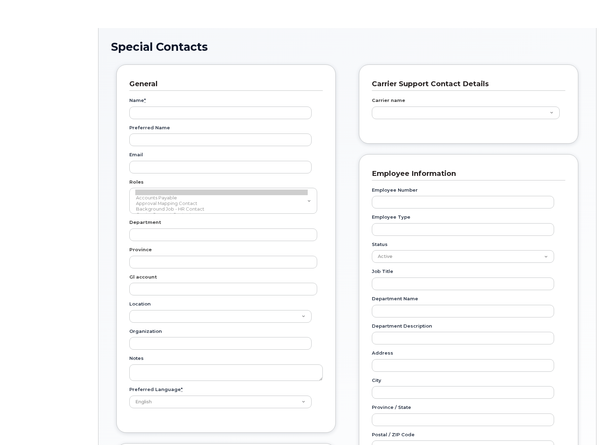
type input "5773504"
type input "5773505"
type input "5773506"
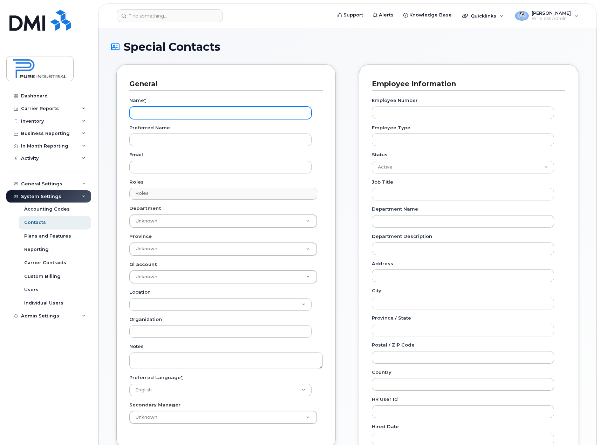
click at [165, 113] on input "Name *" at bounding box center [220, 113] width 182 height 13
paste input "[PERSON_NAME]"
type input "[PERSON_NAME]"
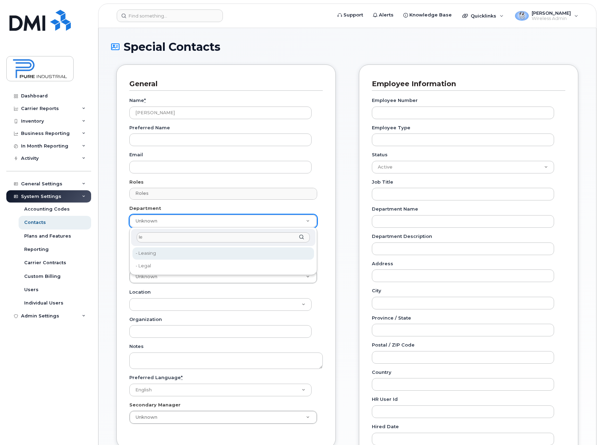
type input "le"
type input "5773518"
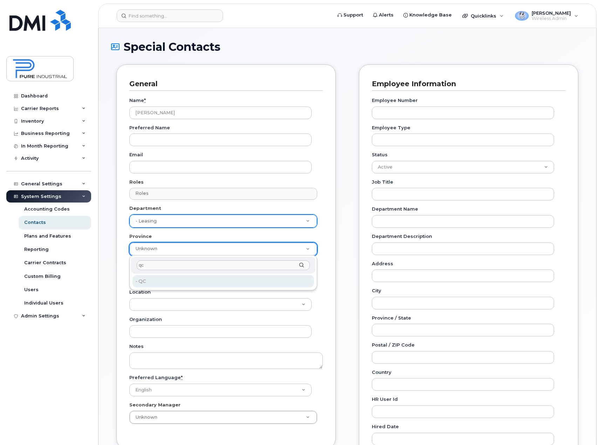
type input "qc"
type input "5773508"
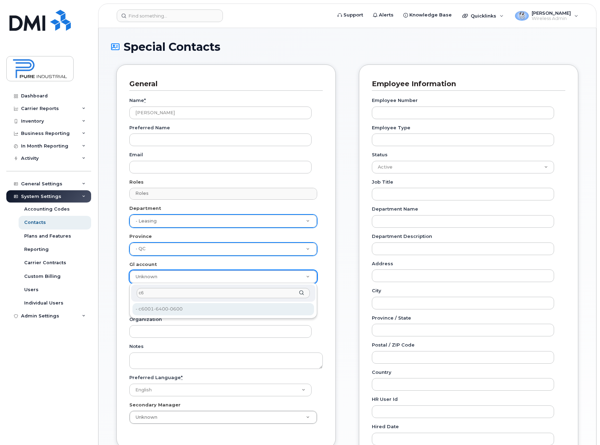
type input "c6"
type input "5773521"
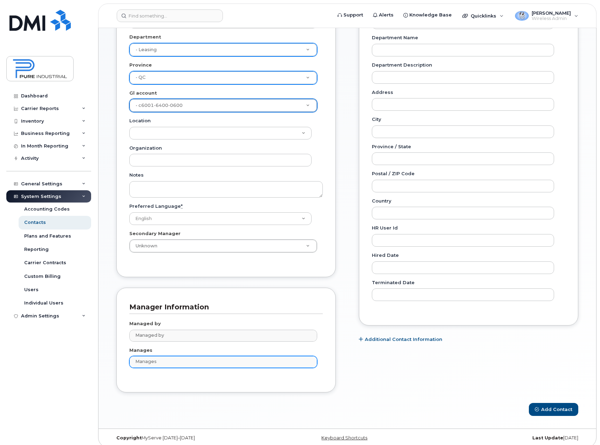
scroll to position [175, 0]
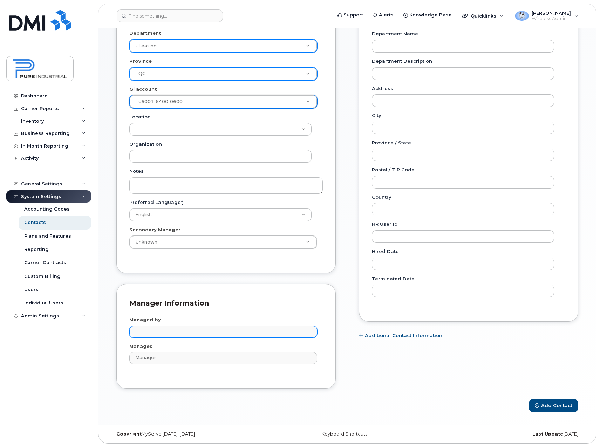
click at [162, 332] on input "text" at bounding box center [225, 332] width 182 height 10
type input "blier"
drag, startPoint x: 153, startPoint y: 350, endPoint x: 156, endPoint y: 348, distance: 3.9
type input "1713678"
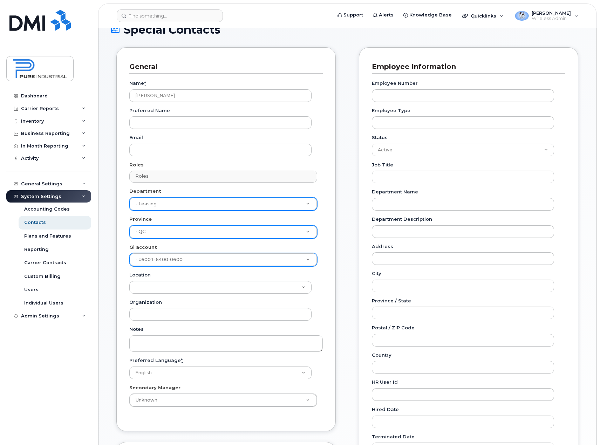
scroll to position [0, 0]
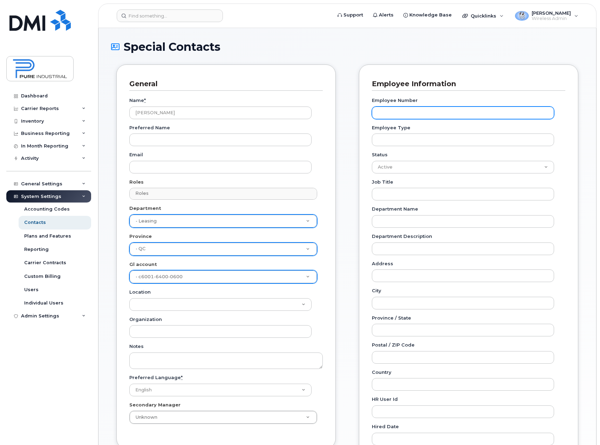
click at [427, 109] on input "Employee Number" at bounding box center [463, 113] width 182 height 13
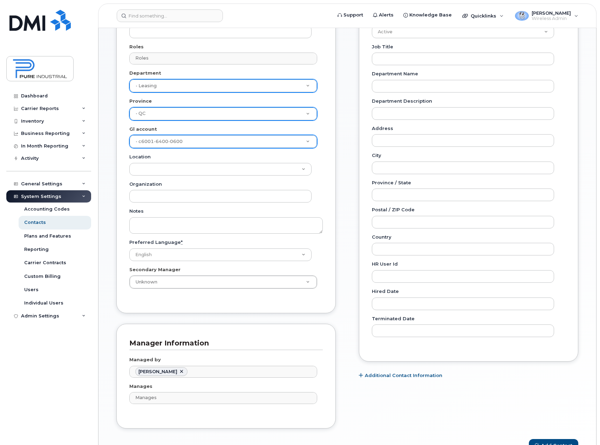
scroll to position [175, 0]
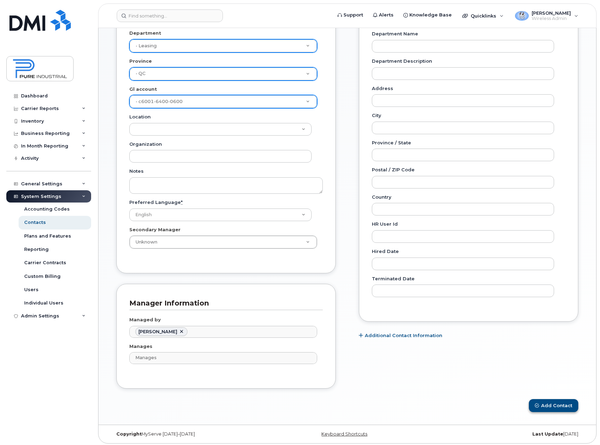
type input "570"
click at [545, 406] on button "Add Contact" at bounding box center [553, 405] width 49 height 13
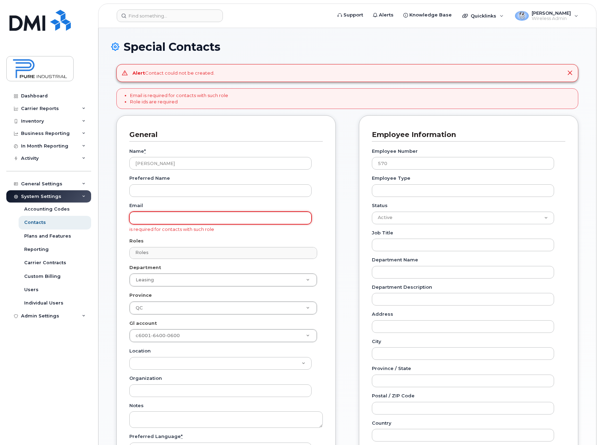
click at [198, 219] on input "Email" at bounding box center [220, 218] width 182 height 13
type input "[EMAIL_ADDRESS][DOMAIN_NAME]"
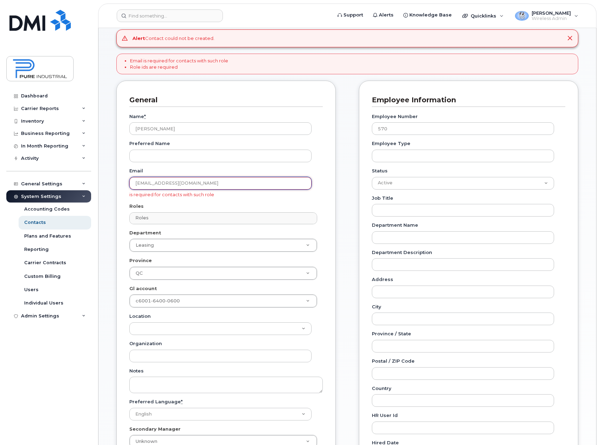
scroll to position [35, 0]
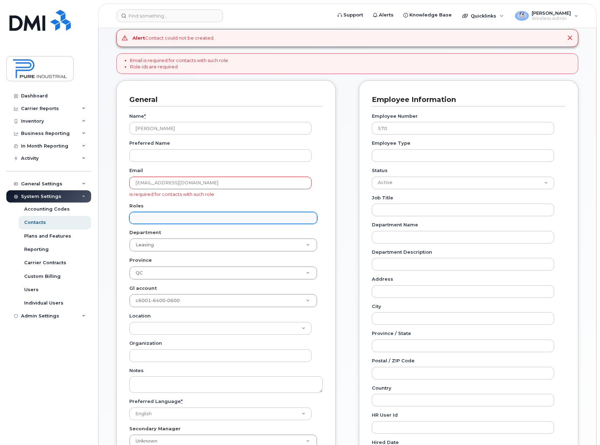
click at [206, 217] on input "text" at bounding box center [225, 218] width 182 height 10
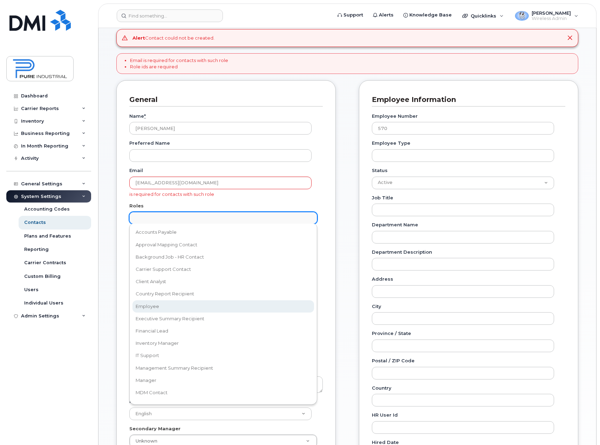
select select "16"
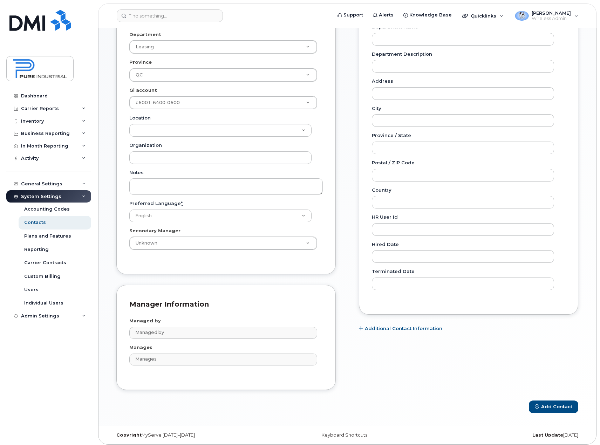
scroll to position [236, 0]
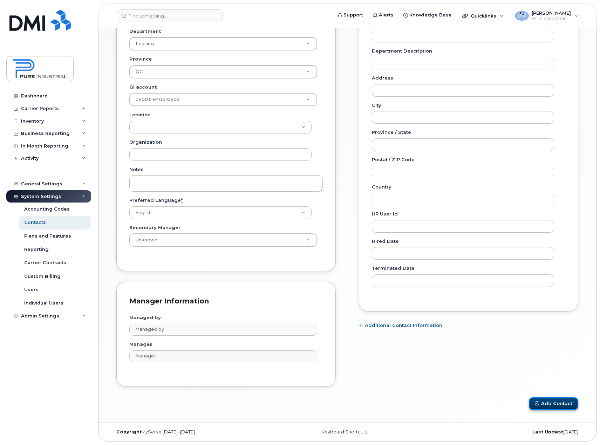
click at [560, 405] on button "Add Contact" at bounding box center [553, 404] width 49 height 13
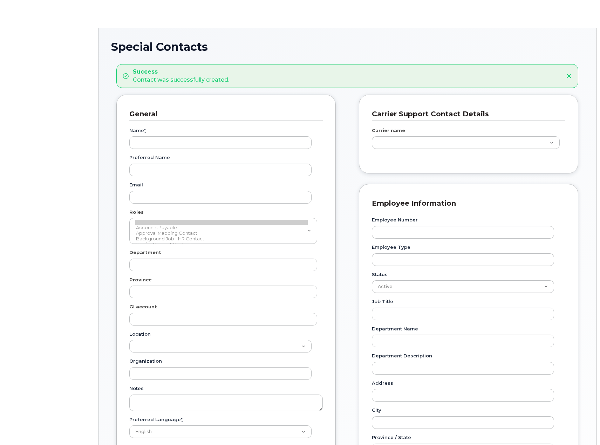
type input "5773504"
type input "5773505"
type input "5773506"
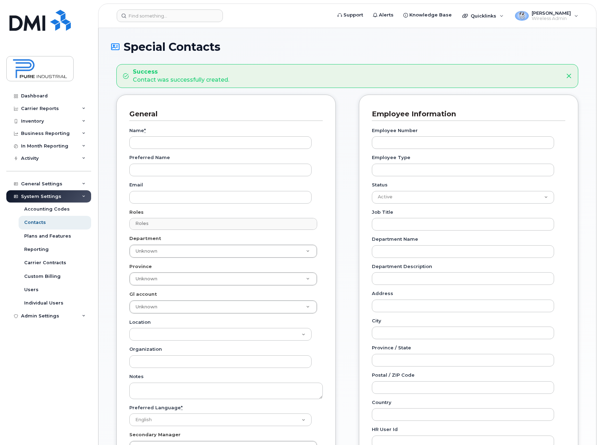
click at [568, 74] on icon at bounding box center [569, 76] width 6 height 6
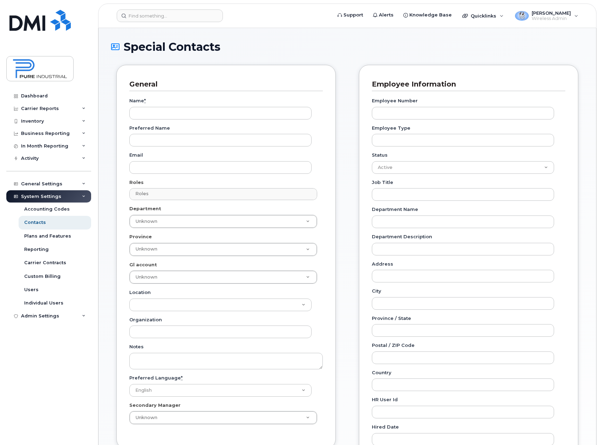
click at [86, 195] on div "System Settings" at bounding box center [48, 196] width 85 height 13
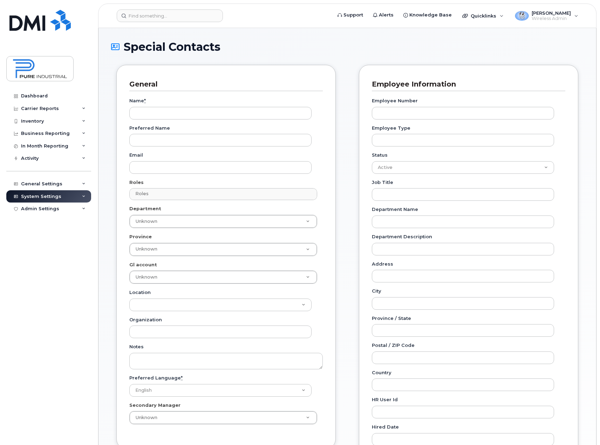
click at [87, 192] on div "System Settings" at bounding box center [48, 196] width 85 height 13
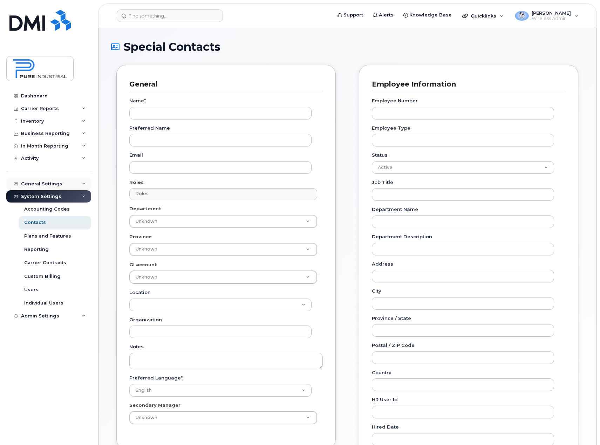
click at [80, 182] on div "General Settings" at bounding box center [48, 184] width 85 height 13
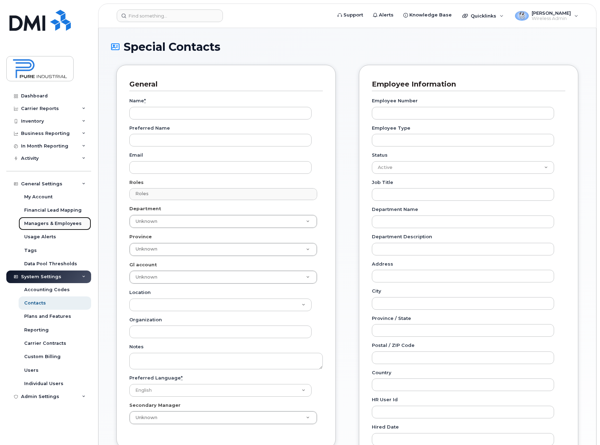
click at [52, 223] on div "Managers & Employees" at bounding box center [53, 224] width 58 height 6
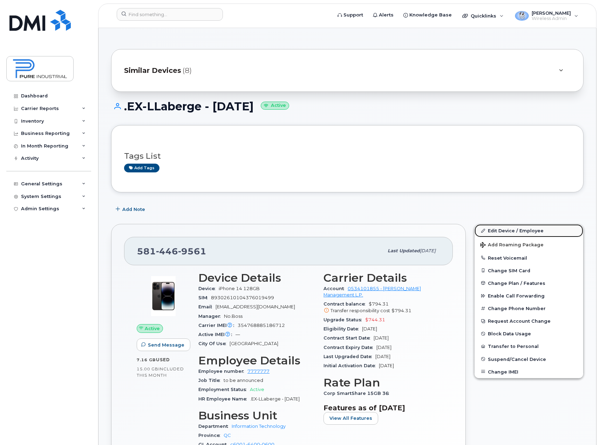
click at [524, 229] on link "Edit Device / Employee" at bounding box center [529, 230] width 109 height 13
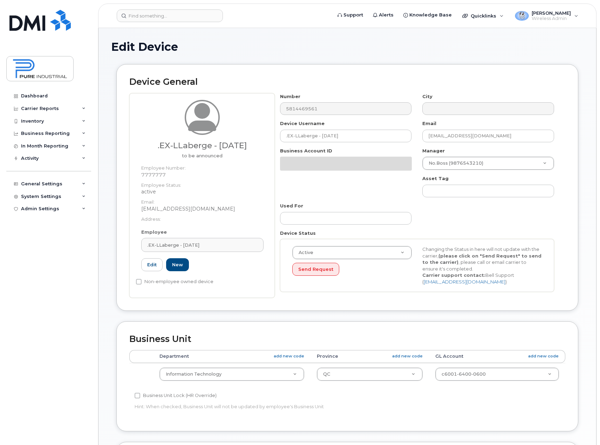
select select "5773516"
select select "5773508"
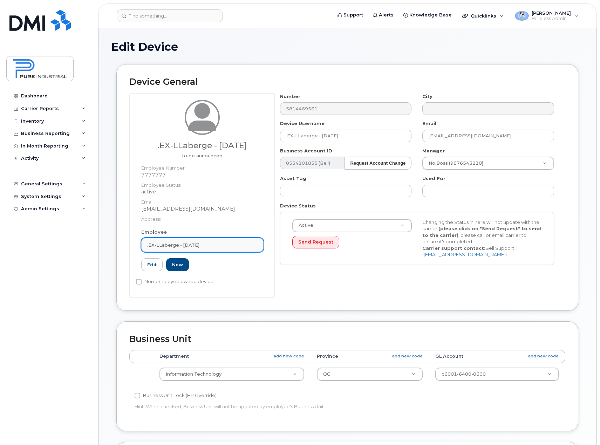
click at [219, 245] on div ".EX-LLaberge - [DATE]" at bounding box center [202, 245] width 110 height 7
drag, startPoint x: 213, startPoint y: 244, endPoint x: 157, endPoint y: 244, distance: 55.8
click at [157, 244] on div ".EX-LLaberge - 24.04.2028" at bounding box center [202, 245] width 110 height 7
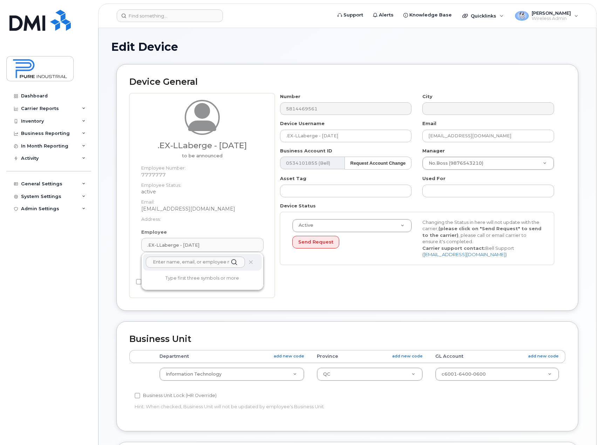
click at [96, 308] on body "Support Alerts Knowledge Base Quicklinks Suspend / Cancel Device Change SIM Car…" at bounding box center [300, 326] width 600 height 652
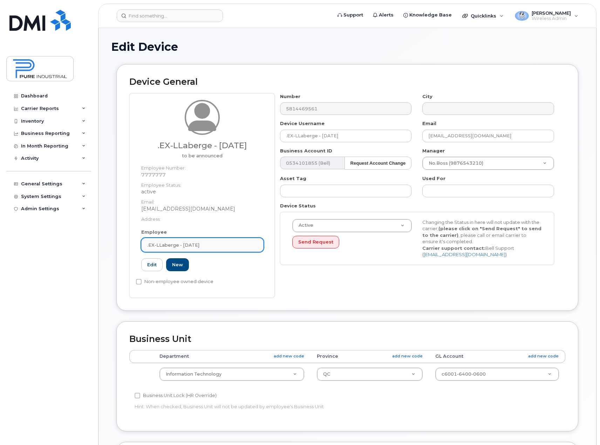
click at [186, 242] on span ".EX-LLaberge - [DATE]" at bounding box center [173, 245] width 52 height 7
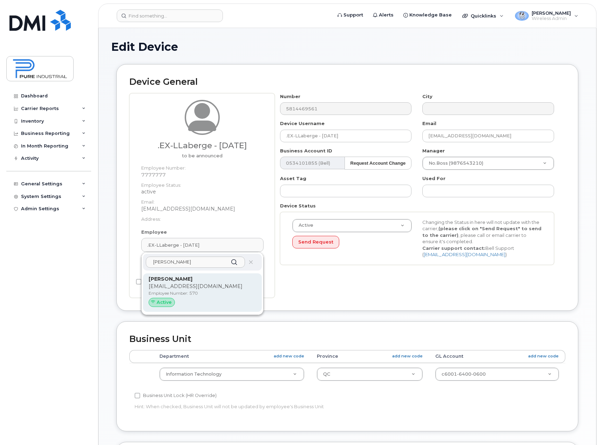
type input "guill"
click at [180, 289] on p "noname@unknown.com" at bounding box center [203, 286] width 108 height 7
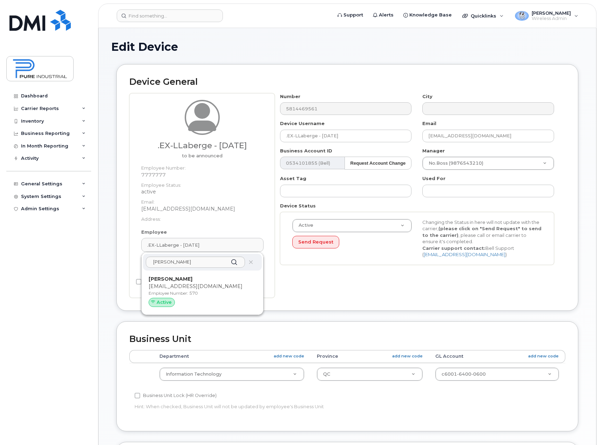
type input "570"
type input "Guillaume L'Ecuyer"
select select "5773518"
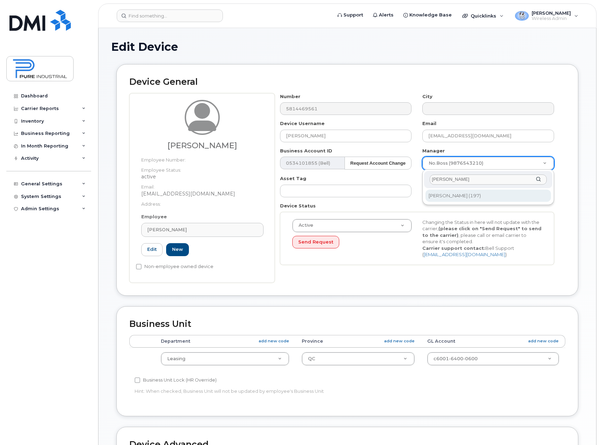
type input "blier"
type input "1713678"
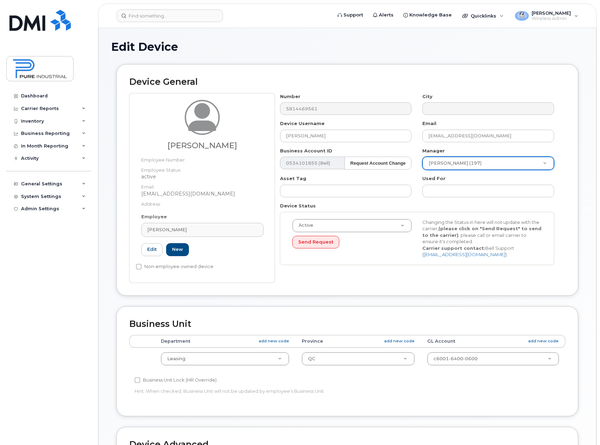
click at [596, 299] on div "Edit Device Device General Guillaume L'Ecuyer Employee Number: Employee Status:…" at bounding box center [348, 321] width 498 height 586
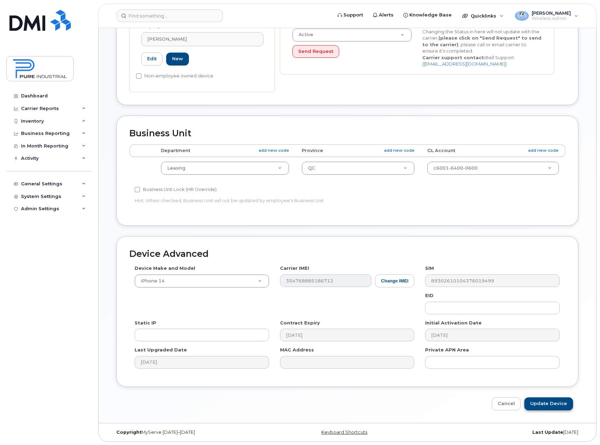
scroll to position [191, 0]
click at [558, 407] on input "Update Device" at bounding box center [549, 403] width 49 height 13
type input "Saving..."
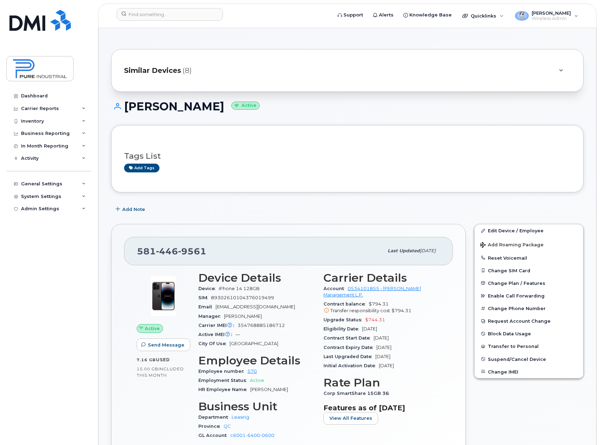
click at [184, 72] on span "(8)" at bounding box center [187, 71] width 9 height 10
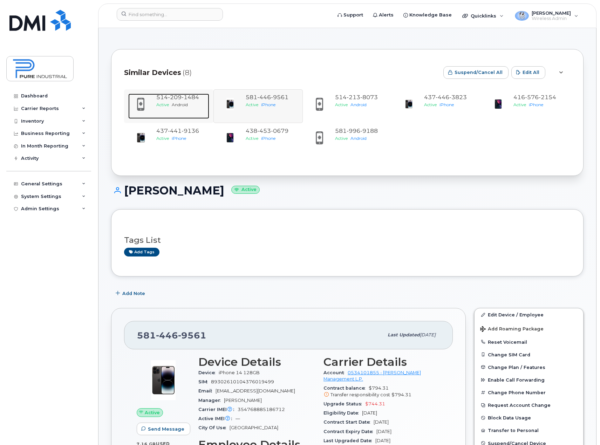
click at [166, 100] on span "514 209 1484" at bounding box center [177, 97] width 43 height 7
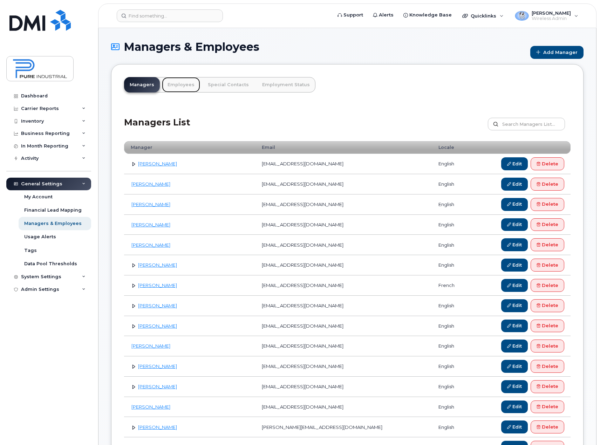
click at [184, 83] on link "Employees" at bounding box center [181, 84] width 38 height 15
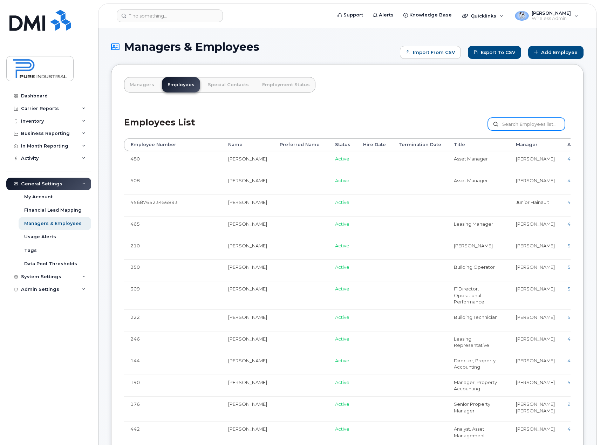
click at [533, 126] on input "text" at bounding box center [526, 124] width 77 height 13
type input "[PERSON_NAME]"
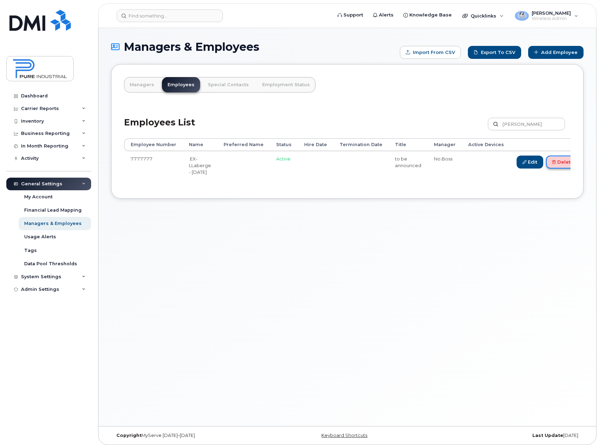
click at [553, 157] on link "Delete" at bounding box center [563, 162] width 34 height 13
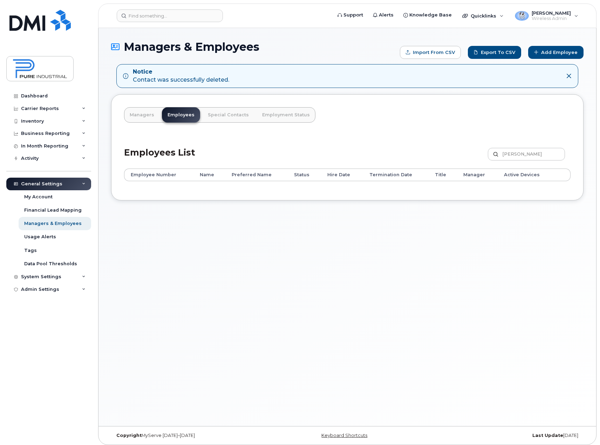
drag, startPoint x: 567, startPoint y: 75, endPoint x: 570, endPoint y: 88, distance: 13.4
click at [567, 75] on icon at bounding box center [569, 76] width 6 height 6
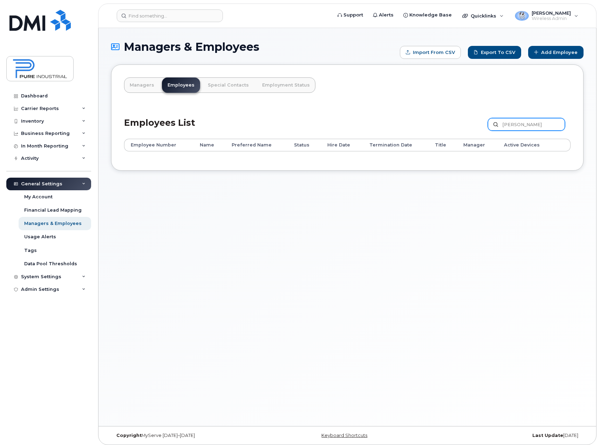
drag, startPoint x: 527, startPoint y: 122, endPoint x: 465, endPoint y: 129, distance: 62.1
click at [465, 129] on div "Employees List laberge Customize Filter Refresh Export" at bounding box center [347, 122] width 447 height 33
type input "[PERSON_NAME]"
drag, startPoint x: 526, startPoint y: 122, endPoint x: 460, endPoint y: 132, distance: 67.0
click at [460, 132] on div "Employees List narang Customize Filter Refresh Export" at bounding box center [347, 121] width 447 height 33
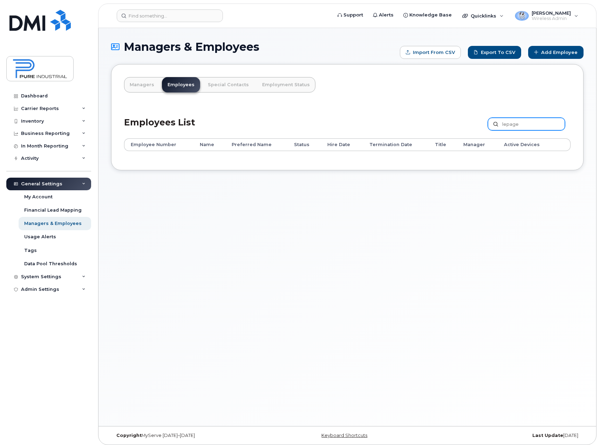
type input "lepage"
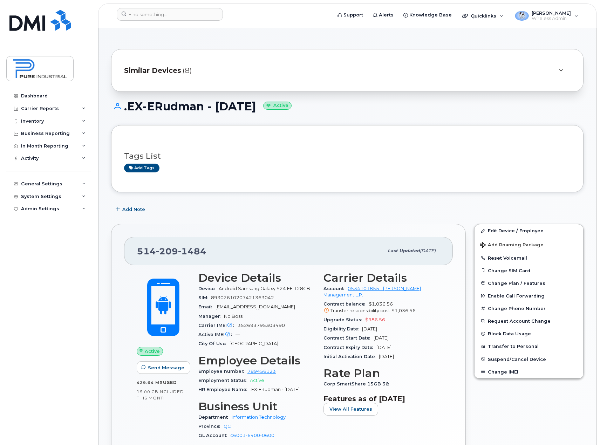
click at [172, 68] on span "Similar Devices" at bounding box center [152, 71] width 57 height 10
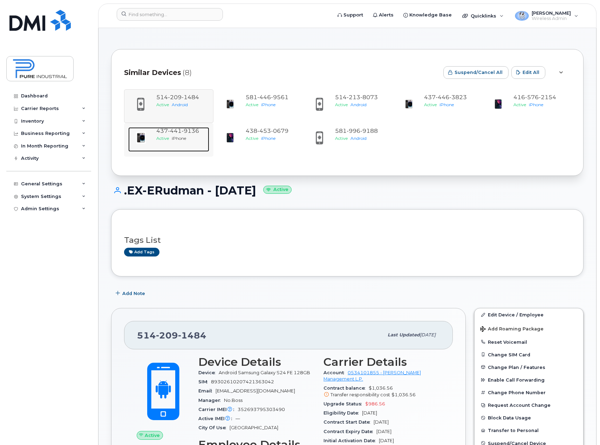
click at [180, 134] on span "441" at bounding box center [175, 131] width 14 height 7
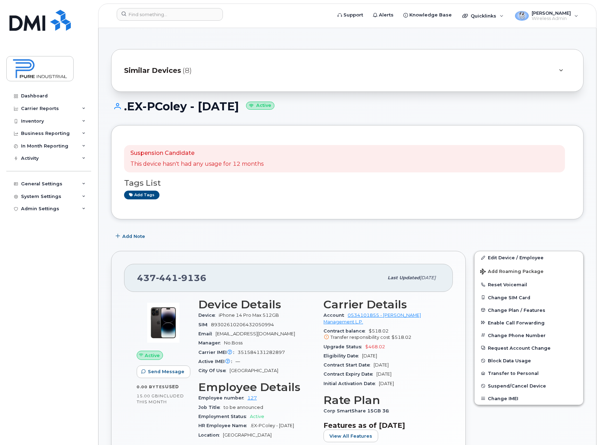
click at [163, 71] on span "Similar Devices" at bounding box center [152, 71] width 57 height 10
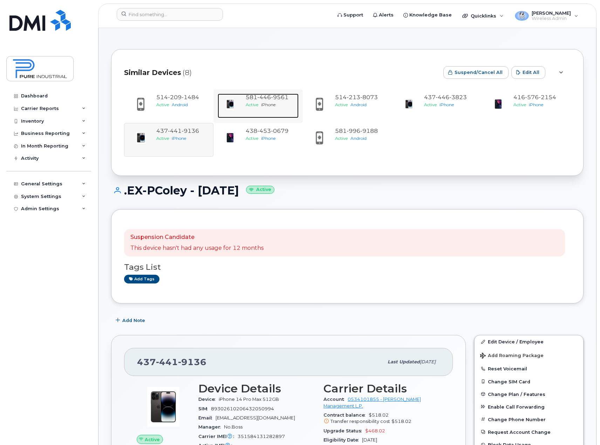
click at [251, 101] on div "581 446 9561" at bounding box center [271, 98] width 50 height 8
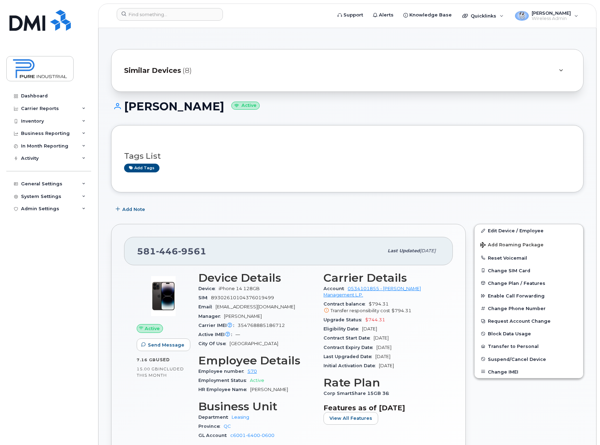
click at [174, 70] on span "Similar Devices" at bounding box center [152, 71] width 57 height 10
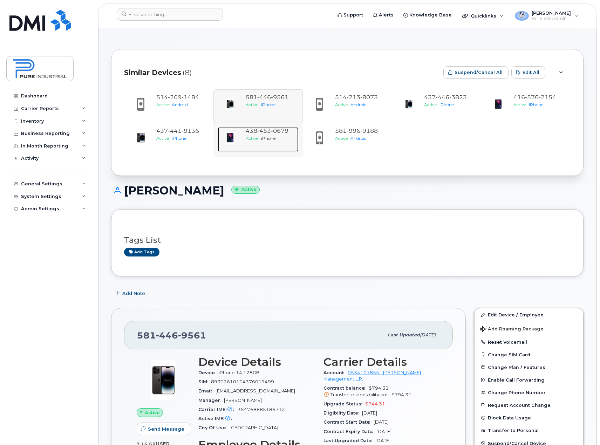
click at [272, 138] on span "iPhone" at bounding box center [268, 138] width 14 height 5
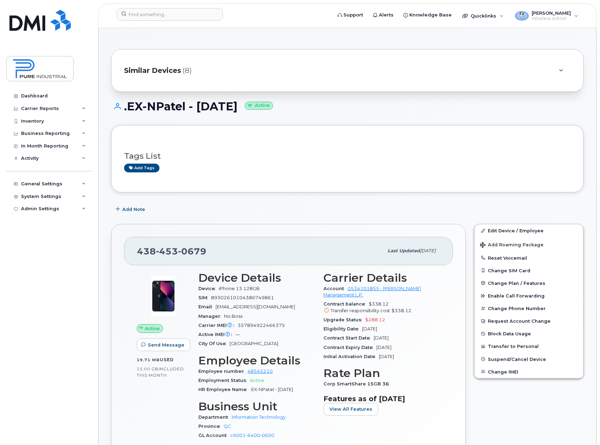
click at [160, 68] on span "Similar Devices" at bounding box center [152, 71] width 57 height 10
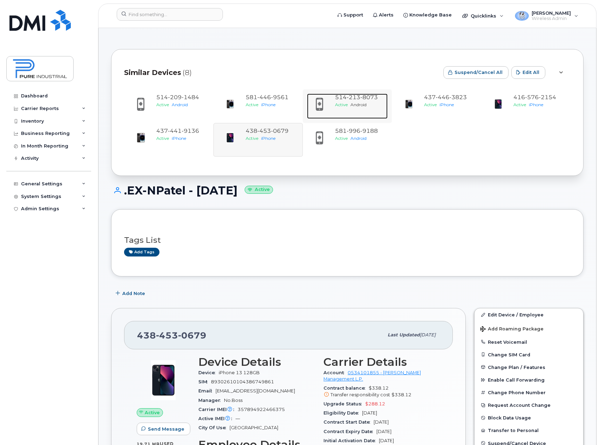
click at [356, 101] on div "514 213 8073" at bounding box center [360, 98] width 50 height 8
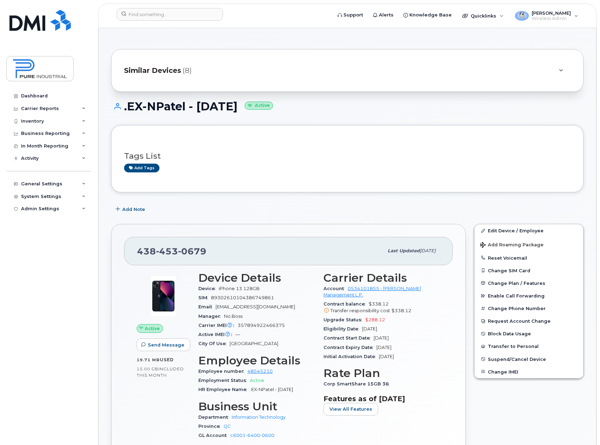
click at [167, 71] on span "Similar Devices" at bounding box center [152, 71] width 57 height 10
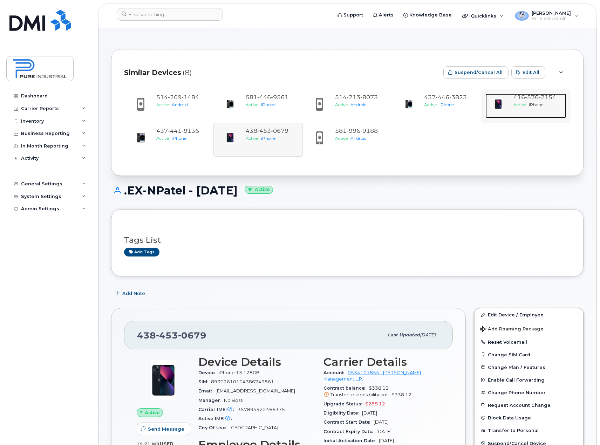
click at [542, 101] on div "[PHONE_NUMBER]" at bounding box center [539, 98] width 50 height 8
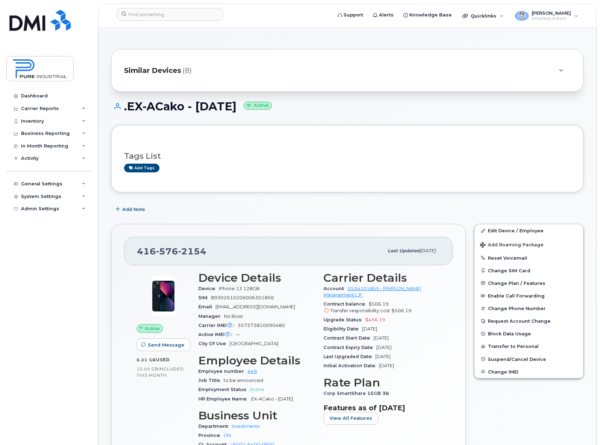
click at [169, 70] on span "Similar Devices" at bounding box center [152, 71] width 57 height 10
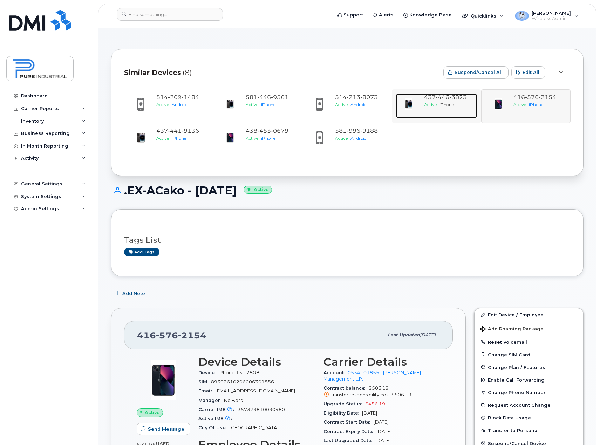
click at [445, 103] on span "iPhone" at bounding box center [447, 104] width 14 height 5
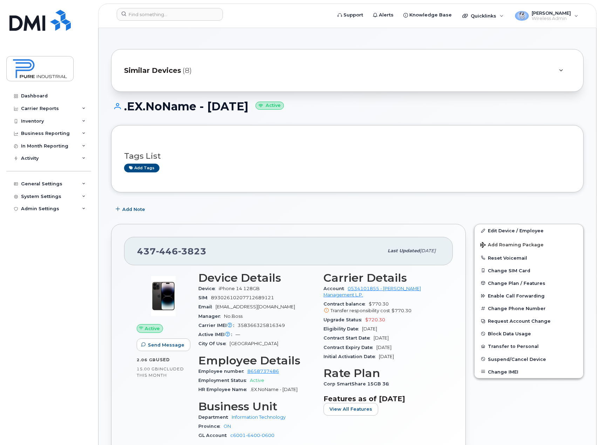
click at [168, 71] on span "Similar Devices" at bounding box center [152, 71] width 57 height 10
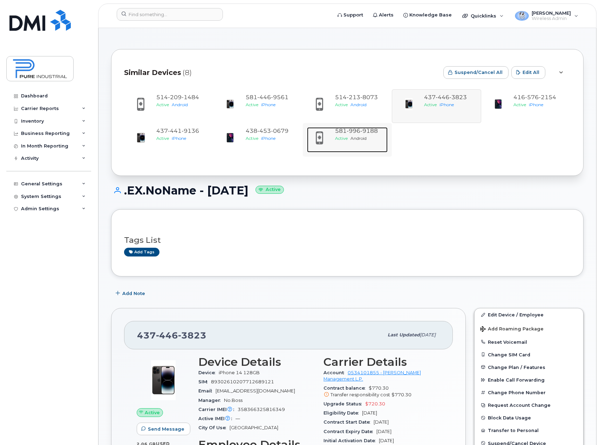
click at [356, 128] on span "996" at bounding box center [354, 131] width 14 height 7
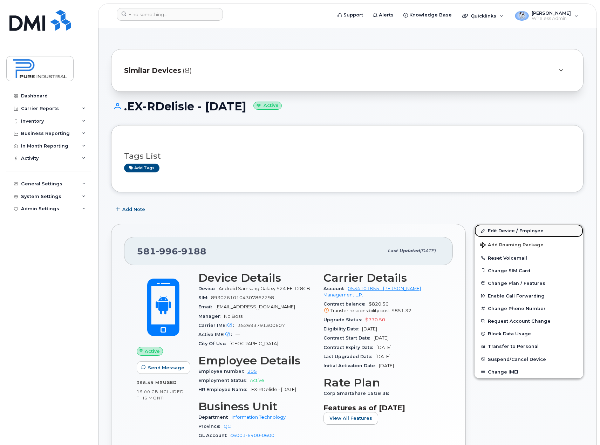
click at [510, 233] on link "Edit Device / Employee" at bounding box center [529, 230] width 109 height 13
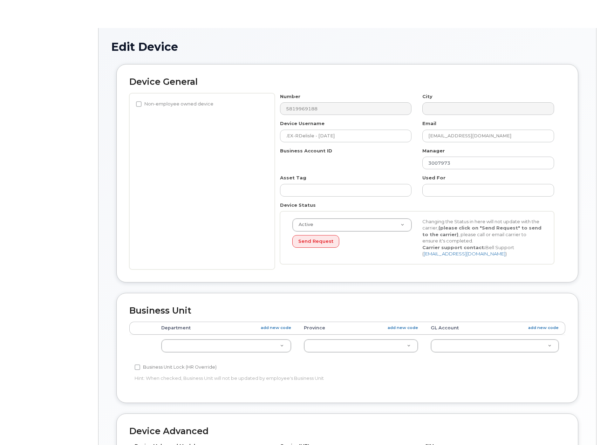
select select "5773516"
select select "5773508"
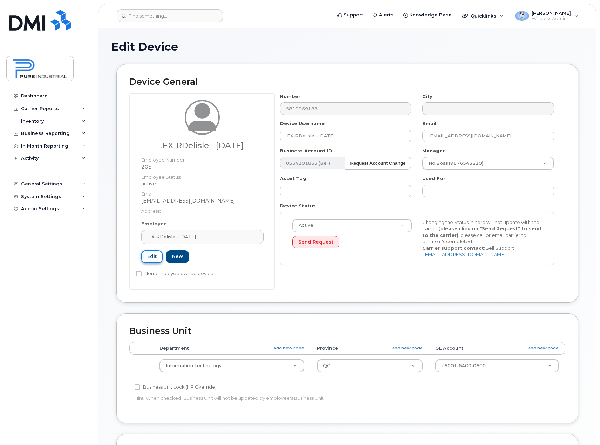
click at [149, 257] on link "Edit" at bounding box center [151, 256] width 21 height 13
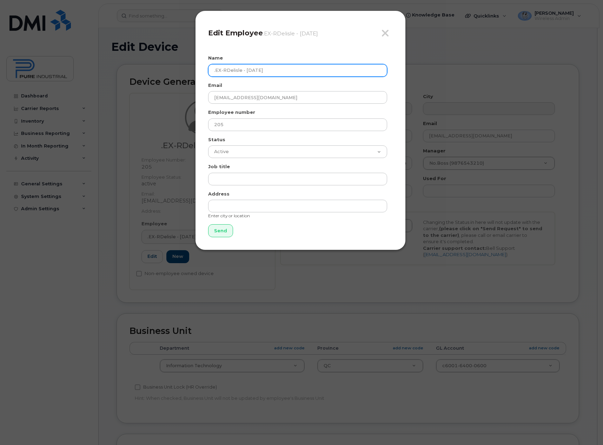
click at [246, 69] on input ".EX-RDelisle - [DATE]" at bounding box center [297, 70] width 179 height 13
type input ".EX-RDelisle - S24FE - 11.11.2027"
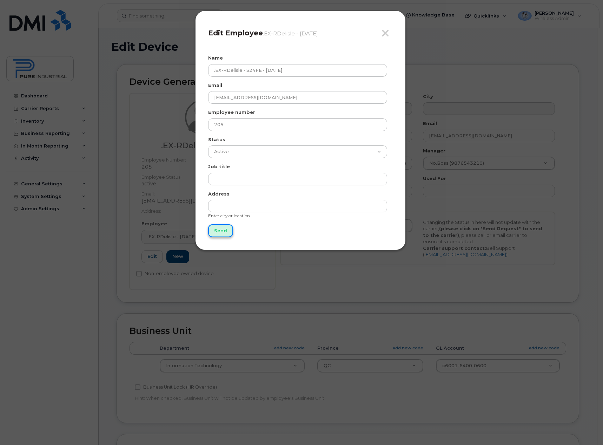
click at [221, 234] on input "Send" at bounding box center [220, 230] width 25 height 13
type input "Send"
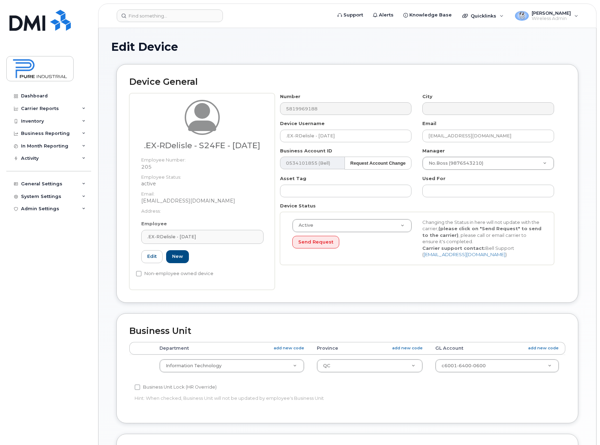
click at [249, 41] on h1 "Edit Device" at bounding box center [347, 47] width 473 height 12
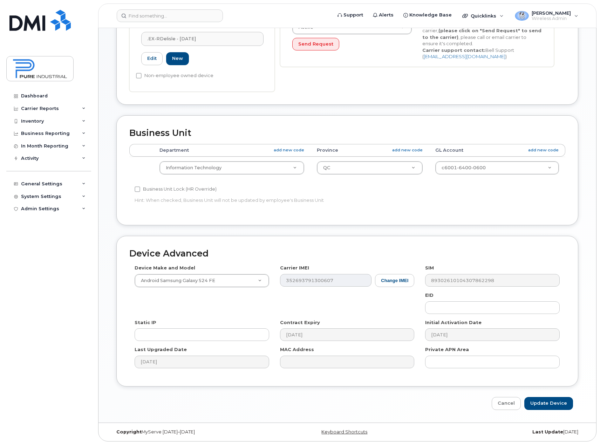
scroll to position [207, 0]
click at [555, 404] on input "Update Device" at bounding box center [549, 403] width 49 height 13
type input "Saving..."
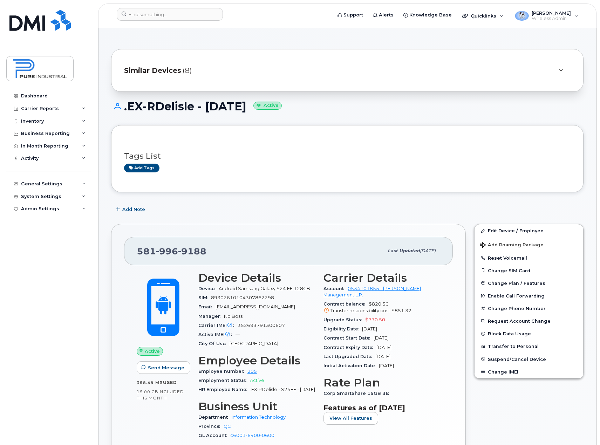
click at [167, 66] on span "Similar Devices" at bounding box center [152, 71] width 57 height 10
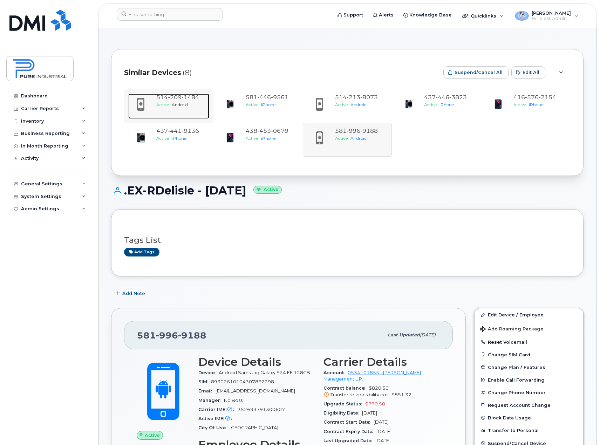
click at [190, 94] on span "1484" at bounding box center [191, 97] width 18 height 7
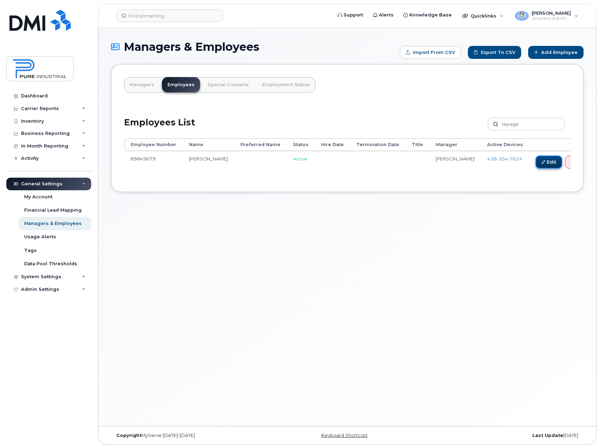
click at [536, 163] on link "Edit" at bounding box center [549, 162] width 27 height 13
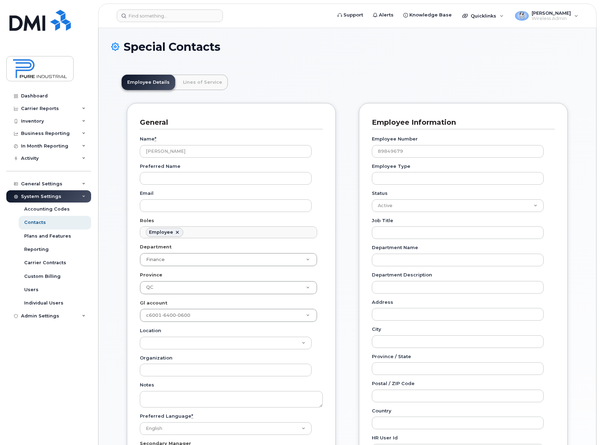
scroll to position [21, 0]
drag, startPoint x: 387, startPoint y: 151, endPoint x: 335, endPoint y: 153, distance: 52.3
click at [335, 153] on div "General Name * [PERSON_NAME] Preferred Name Email Roles Employee No matches fou…" at bounding box center [348, 358] width 452 height 510
type input "591"
click at [327, 76] on header "Employee Details Lines of Service" at bounding box center [348, 82] width 452 height 15
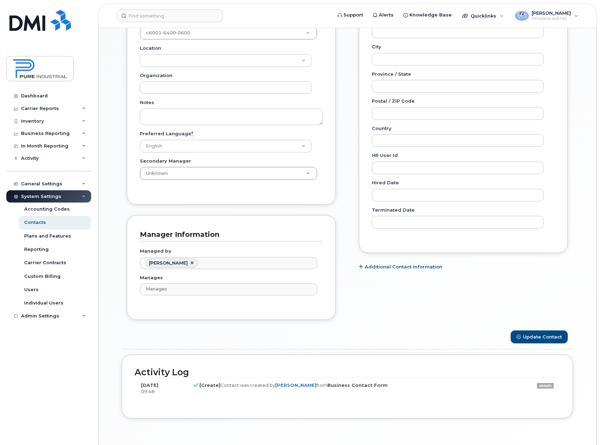
scroll to position [312, 0]
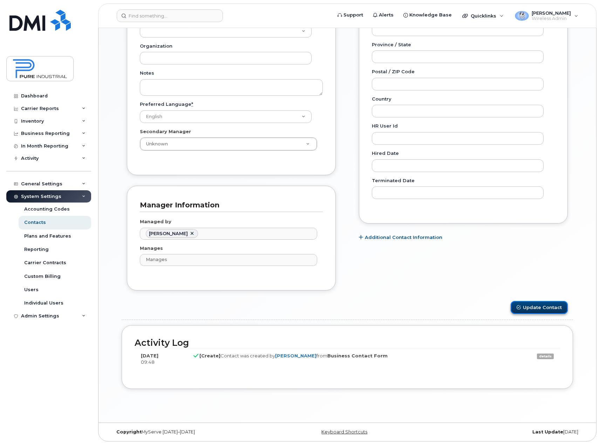
click at [555, 307] on button "Update Contact" at bounding box center [539, 307] width 57 height 13
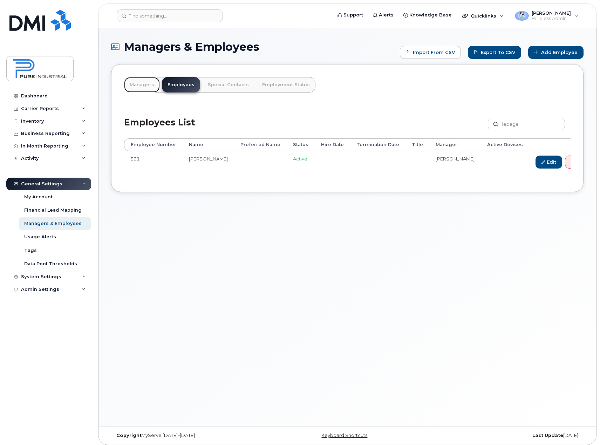
click at [137, 80] on link "Managers" at bounding box center [142, 84] width 36 height 15
click at [139, 83] on link "Managers" at bounding box center [142, 84] width 36 height 15
